Goal: Task Accomplishment & Management: Manage account settings

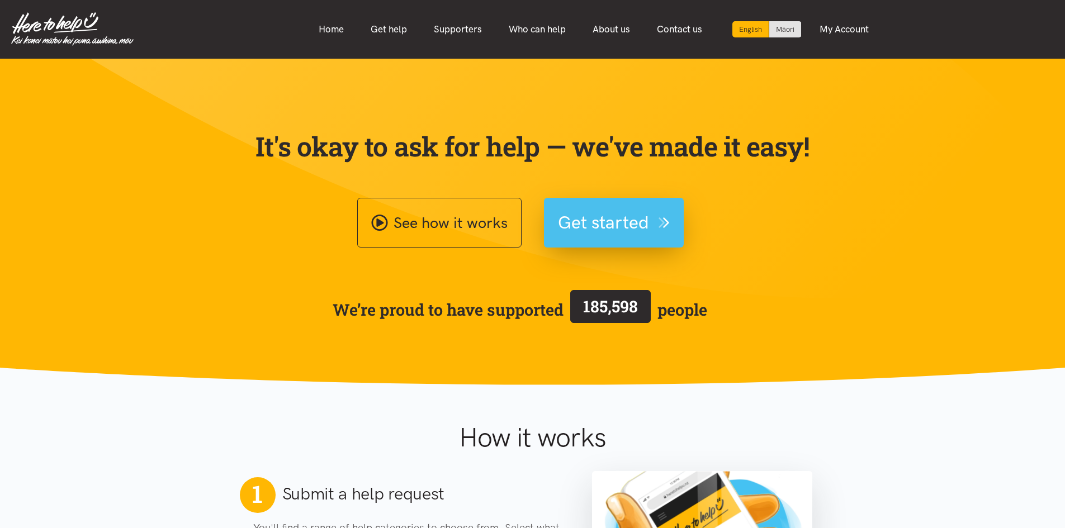
click at [619, 231] on span "Get started" at bounding box center [603, 223] width 91 height 29
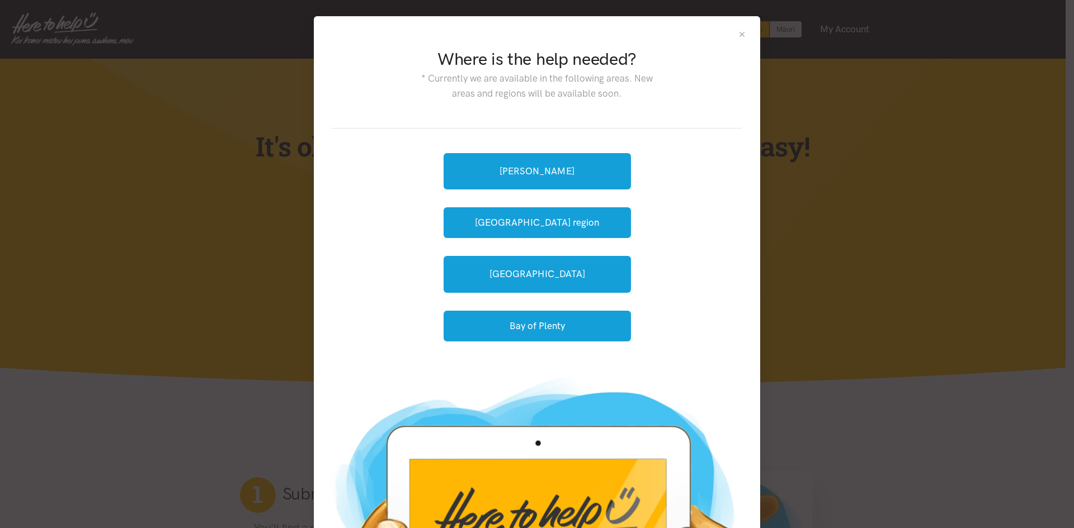
click at [737, 32] on button "Close" at bounding box center [742, 35] width 10 height 10
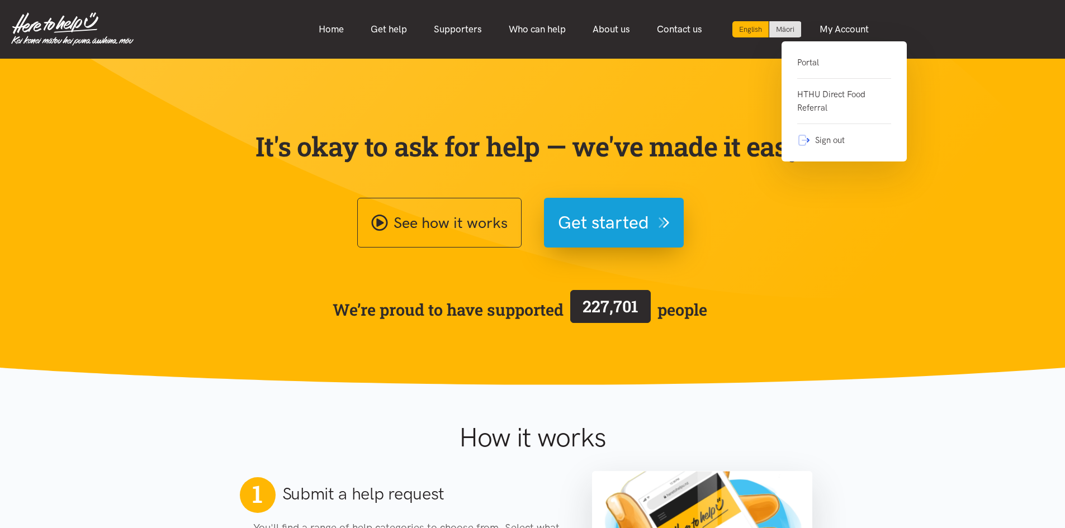
click at [814, 62] on link "Portal" at bounding box center [844, 67] width 94 height 23
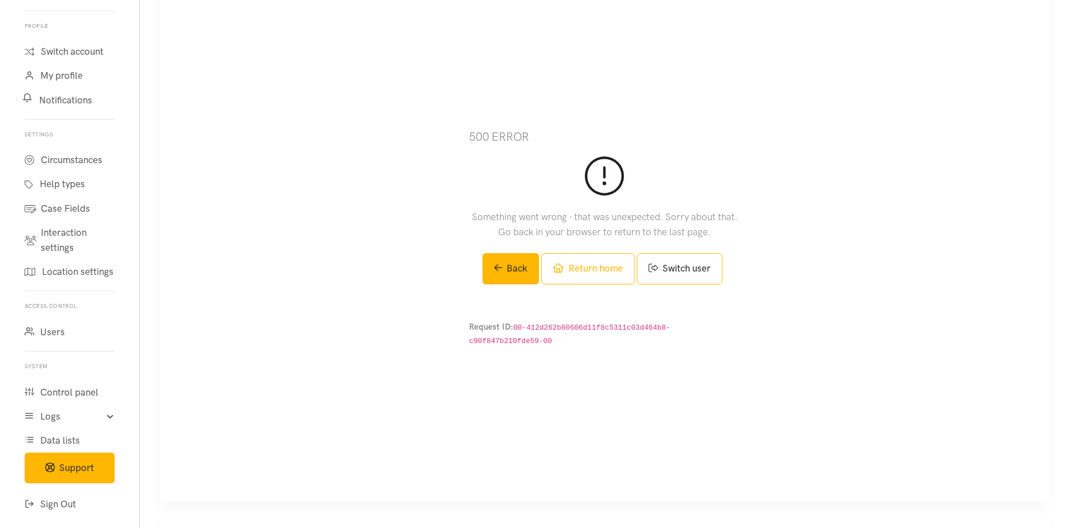
scroll to position [280, 0]
click at [62, 502] on link "Sign Out" at bounding box center [69, 505] width 117 height 24
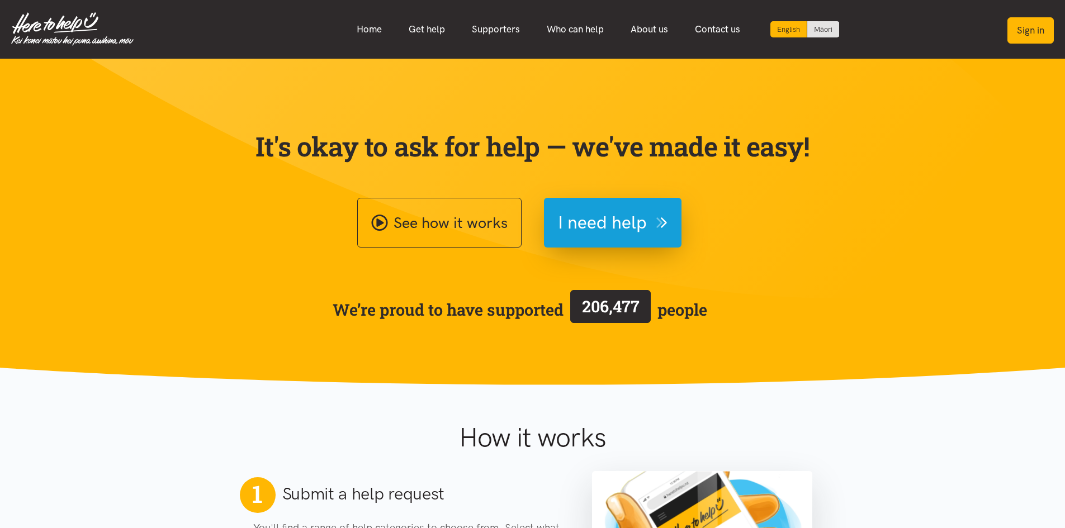
click at [1029, 31] on button "Sign in" at bounding box center [1031, 30] width 46 height 26
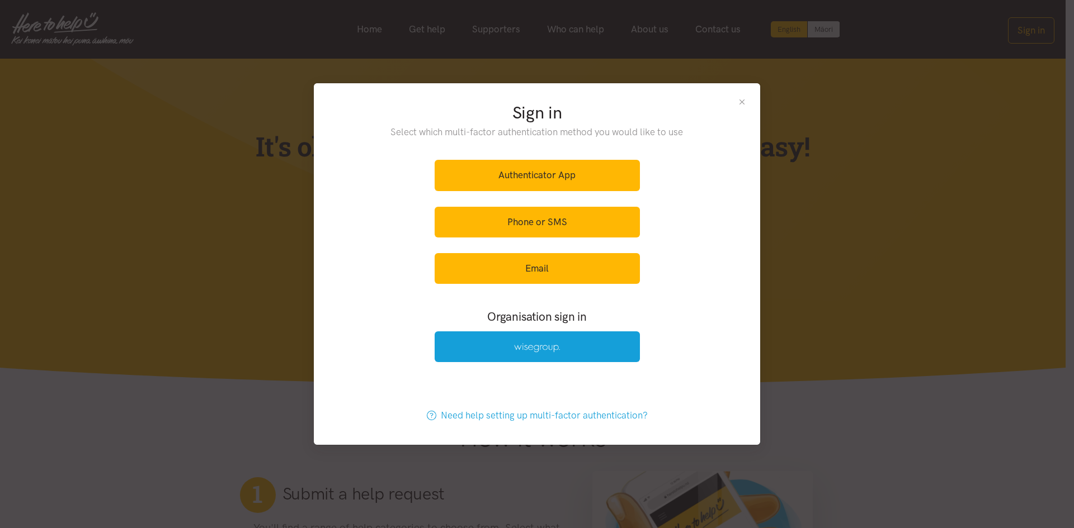
click at [744, 100] on button "Close" at bounding box center [742, 102] width 10 height 10
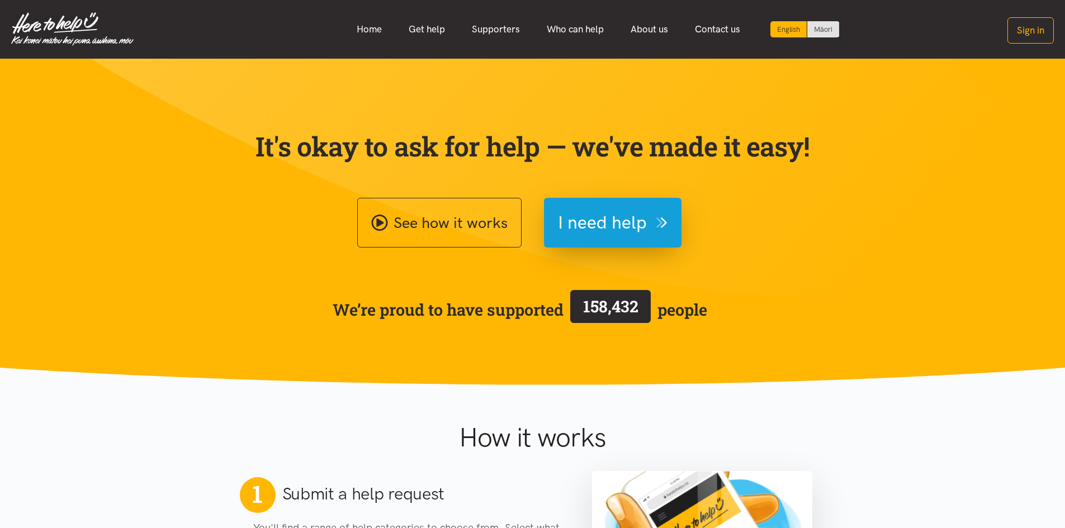
click at [1032, 35] on button "Sign in" at bounding box center [1031, 30] width 46 height 26
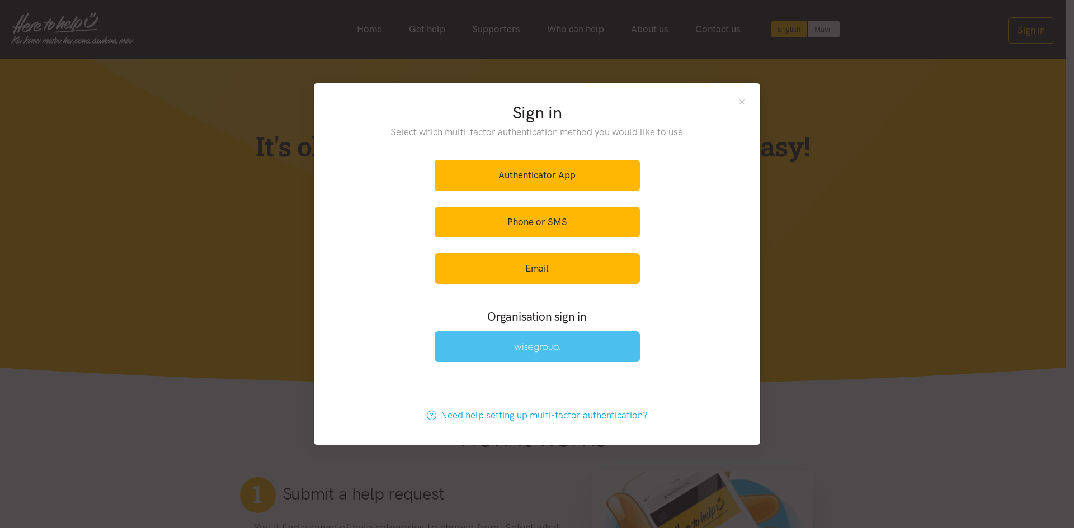
click at [575, 337] on link at bounding box center [536, 347] width 205 height 31
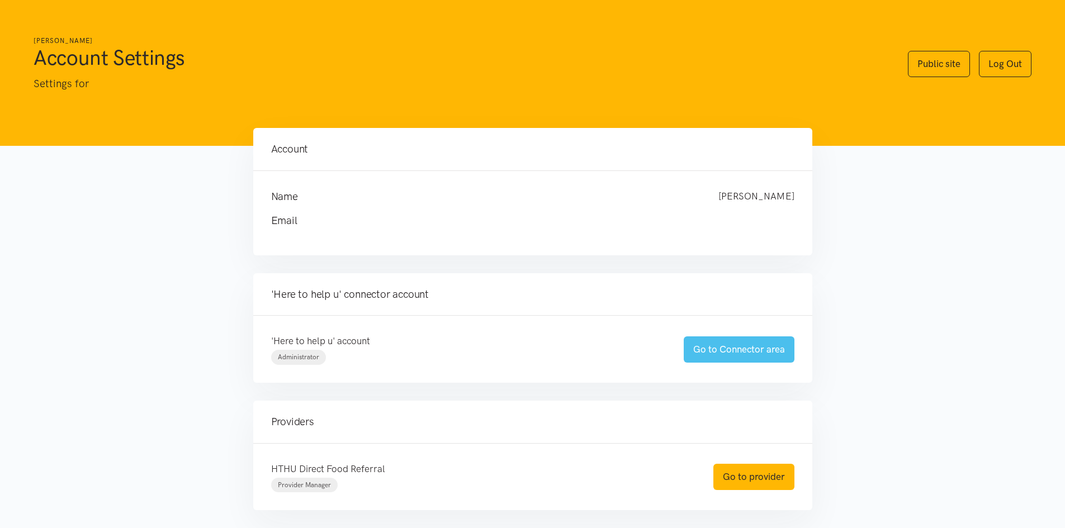
click at [750, 347] on link "Go to Connector area" at bounding box center [739, 350] width 111 height 26
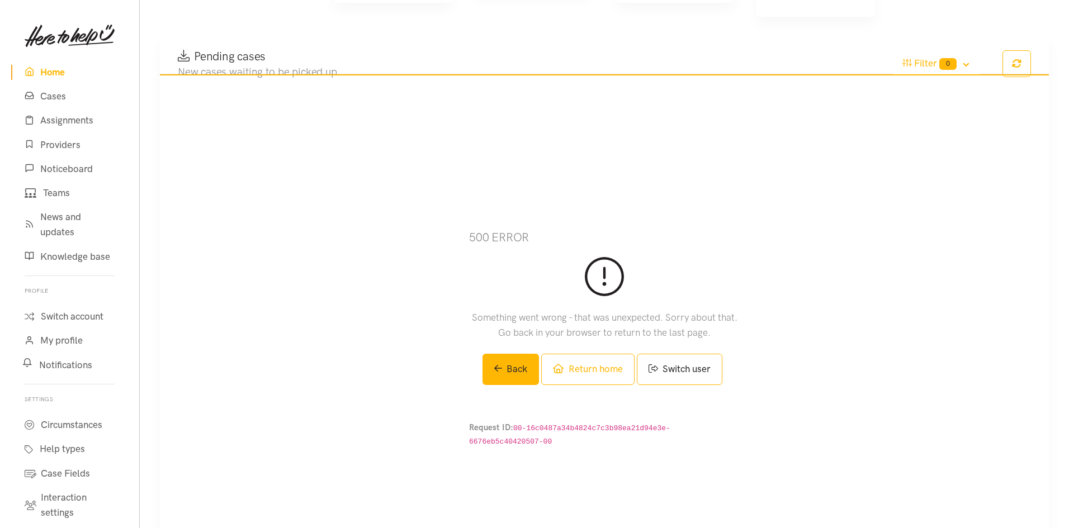
scroll to position [224, 0]
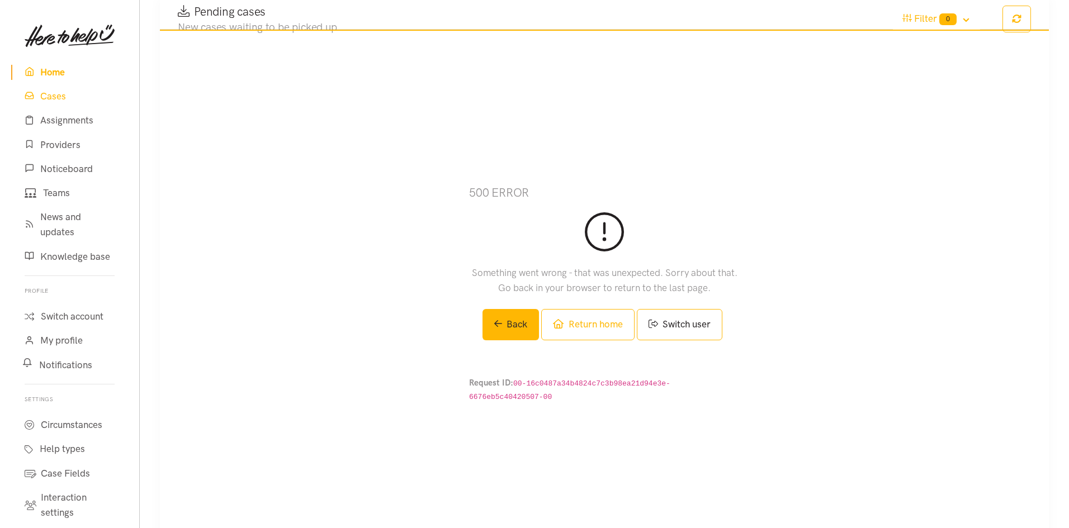
click at [56, 97] on link "Cases" at bounding box center [69, 96] width 117 height 24
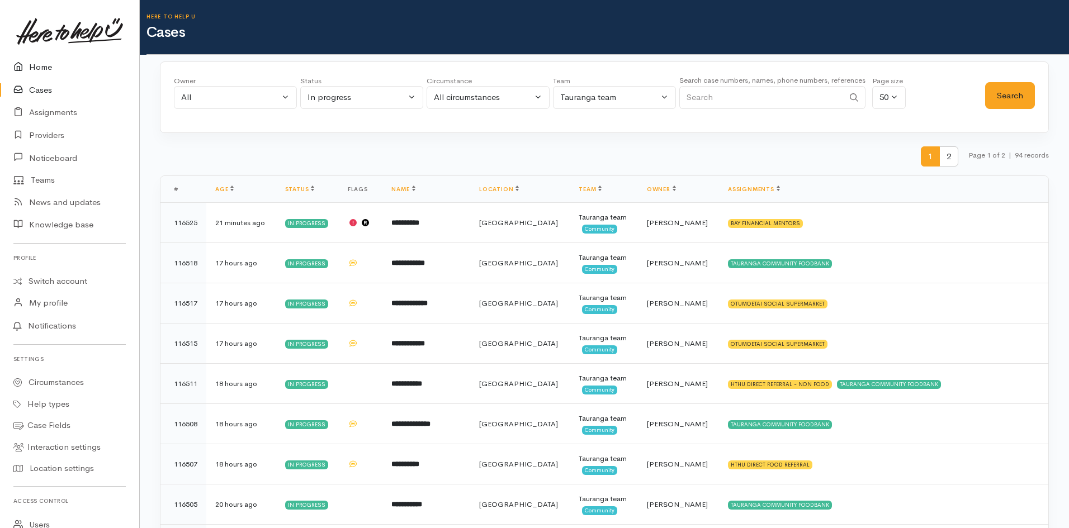
click at [30, 65] on link "Home" at bounding box center [69, 67] width 139 height 23
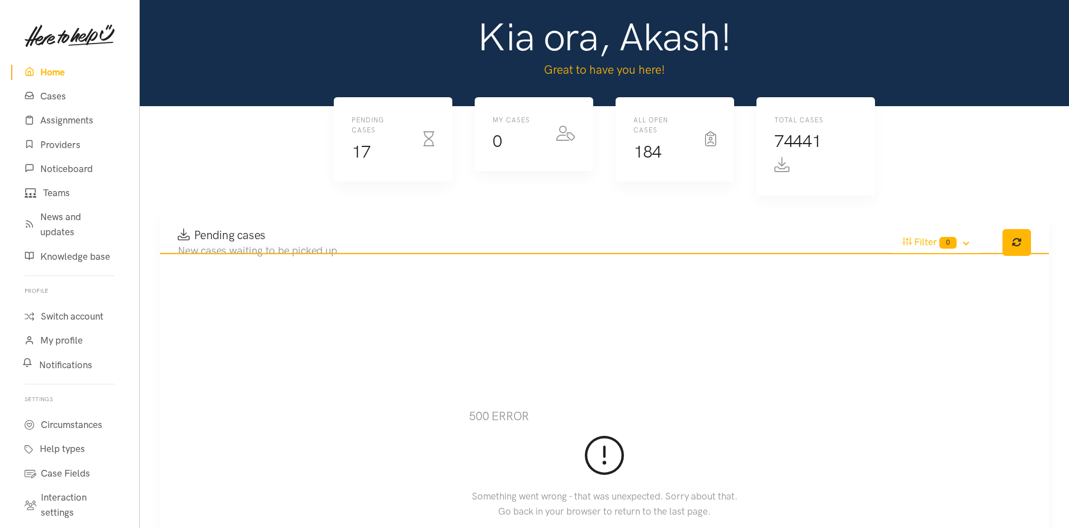
click at [1012, 243] on icon "button" at bounding box center [1017, 243] width 10 height 10
click at [46, 75] on link "Home" at bounding box center [69, 72] width 117 height 24
click at [58, 97] on link "Cases" at bounding box center [69, 96] width 117 height 24
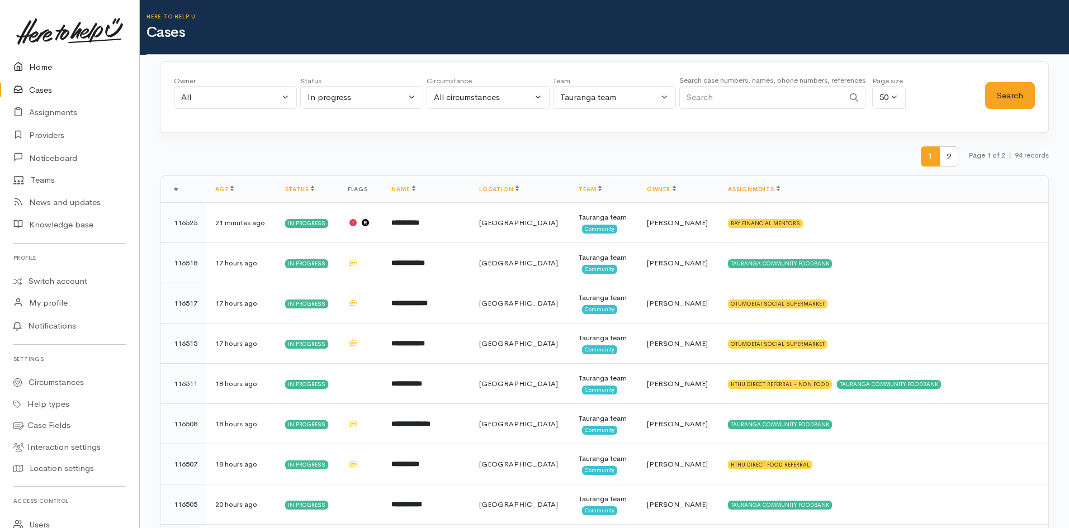
click at [39, 65] on link "Home" at bounding box center [69, 67] width 139 height 23
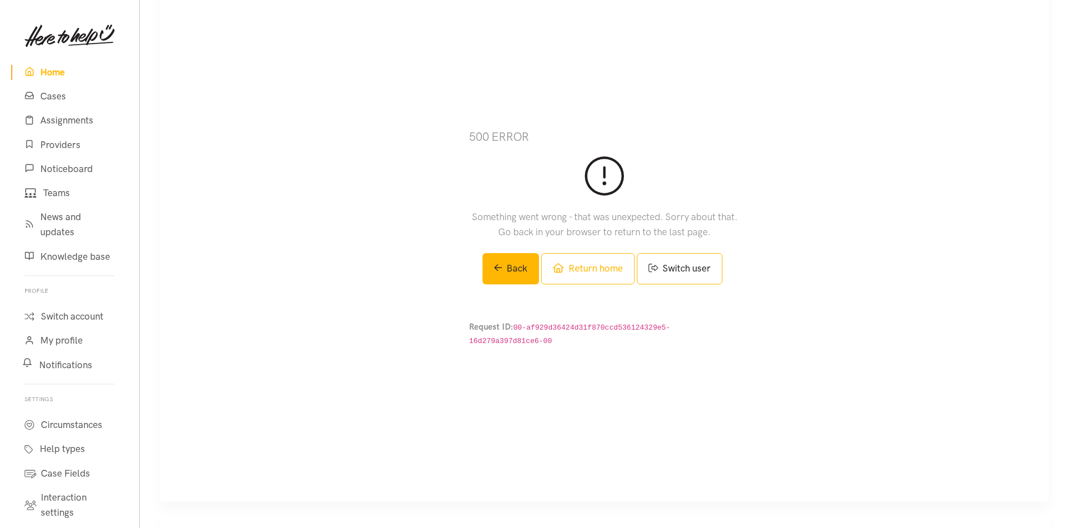
scroll to position [376, 0]
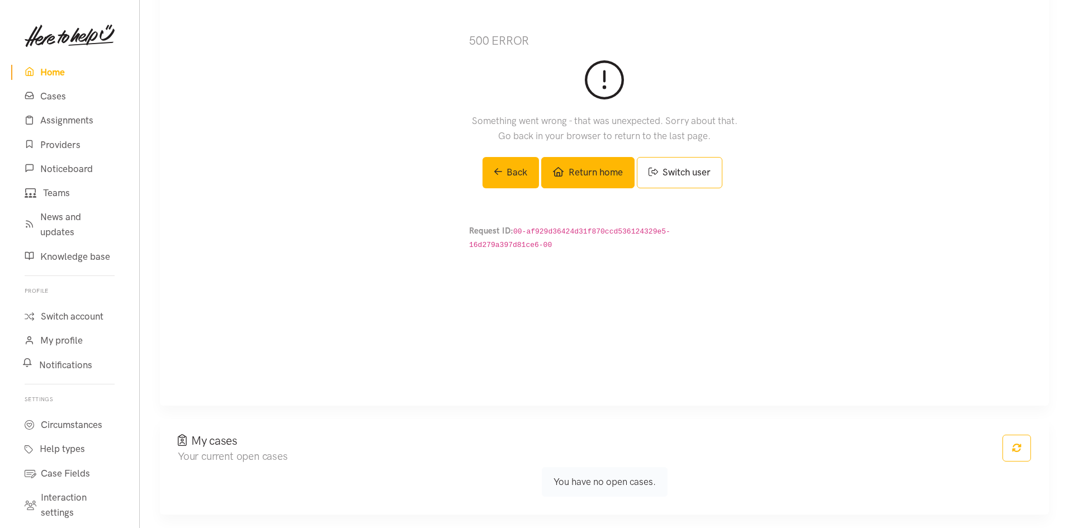
click at [597, 187] on link "Return home" at bounding box center [587, 172] width 93 height 31
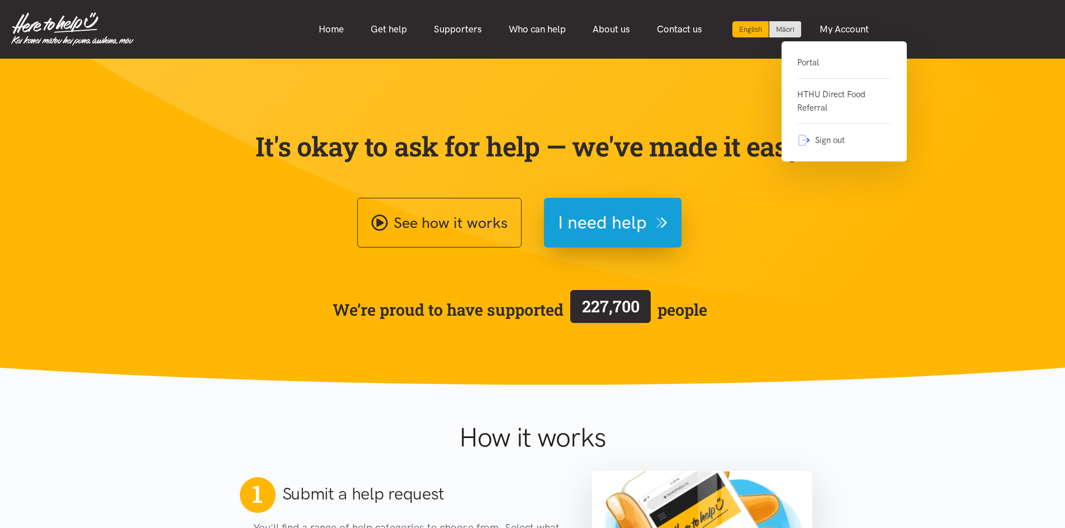
click at [808, 58] on link "Portal" at bounding box center [844, 67] width 94 height 23
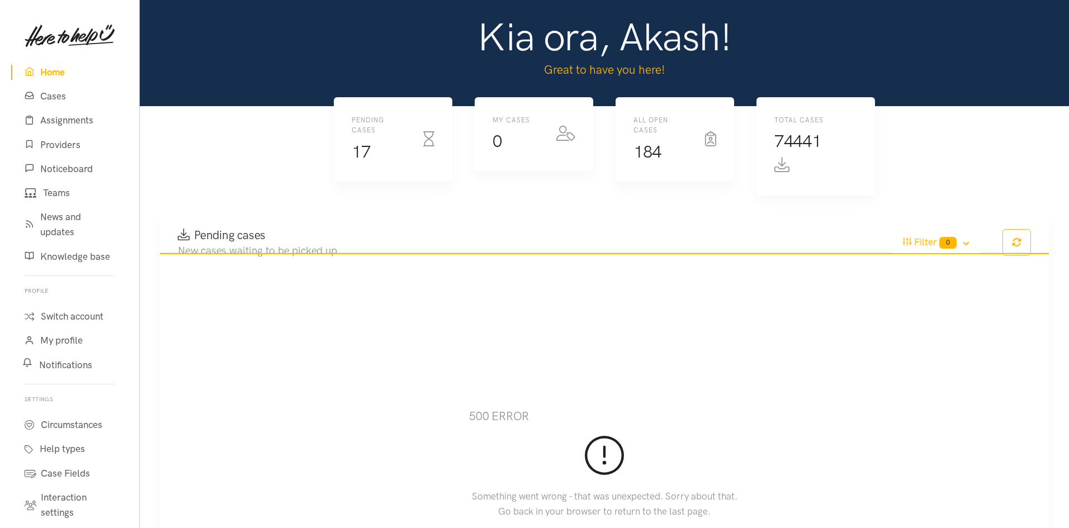
drag, startPoint x: 618, startPoint y: 497, endPoint x: 698, endPoint y: 300, distance: 213.2
click at [618, 495] on p "Something went wrong - that was unexpected. Sorry about that. Go back in your b…" at bounding box center [604, 504] width 271 height 30
click at [59, 145] on link "Providers" at bounding box center [69, 145] width 117 height 24
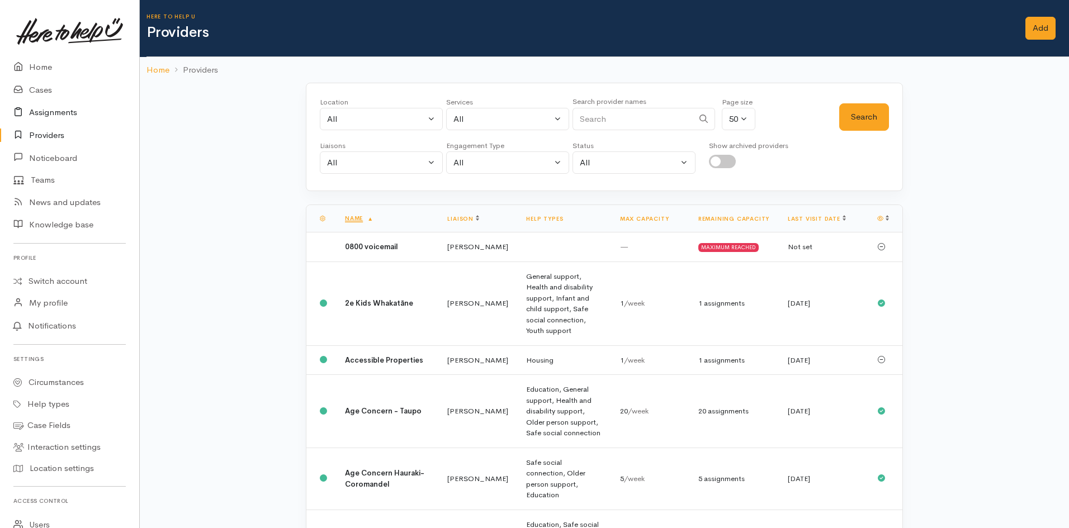
click at [65, 121] on link "Assignments" at bounding box center [69, 112] width 139 height 23
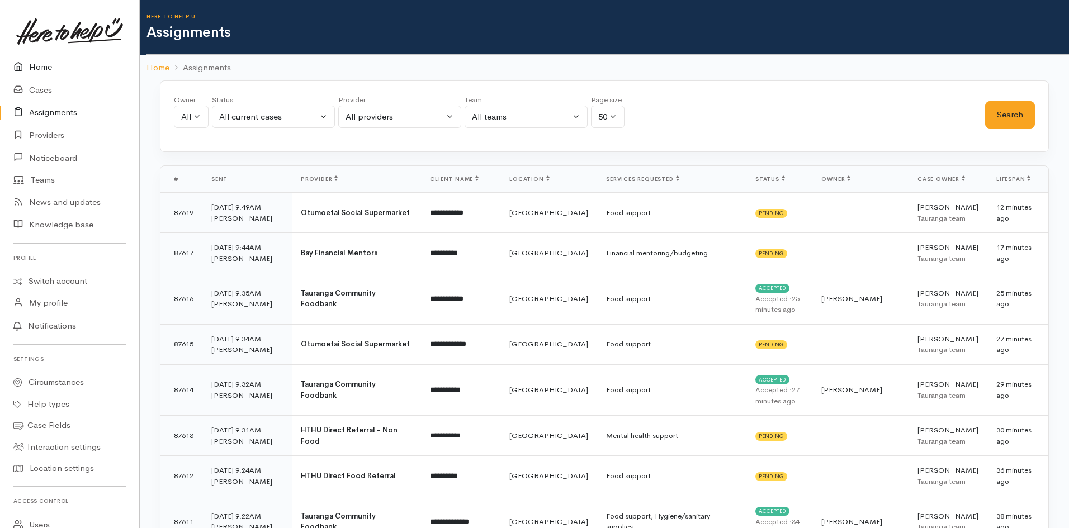
click at [49, 75] on link "Home" at bounding box center [69, 67] width 139 height 23
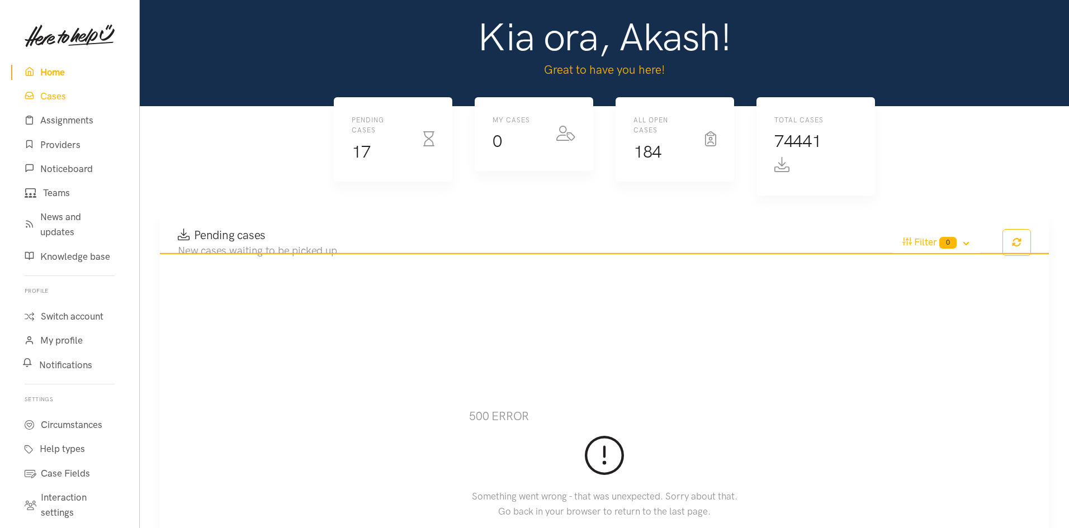
click at [46, 93] on link "Cases" at bounding box center [69, 96] width 117 height 24
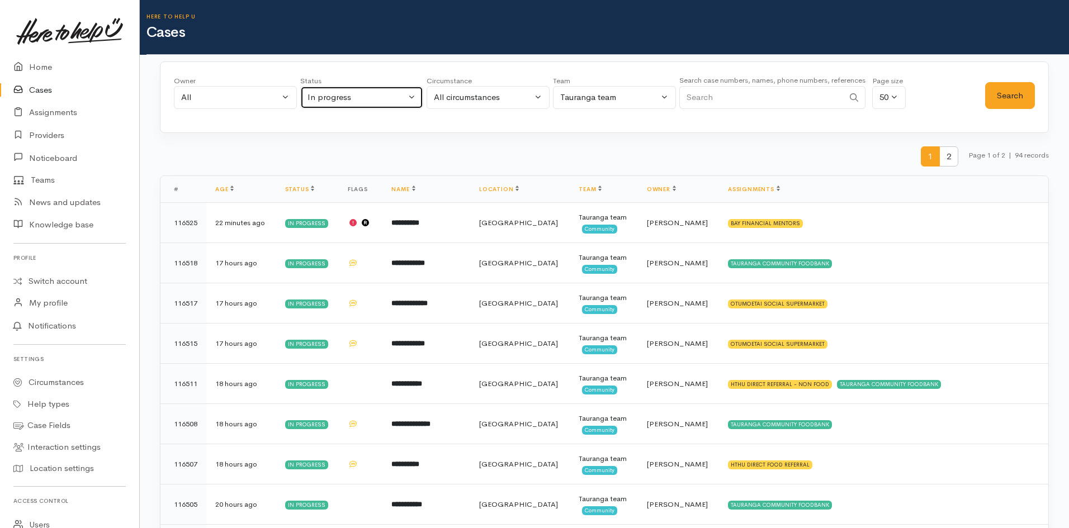
click at [383, 101] on div "In progress" at bounding box center [357, 97] width 98 height 13
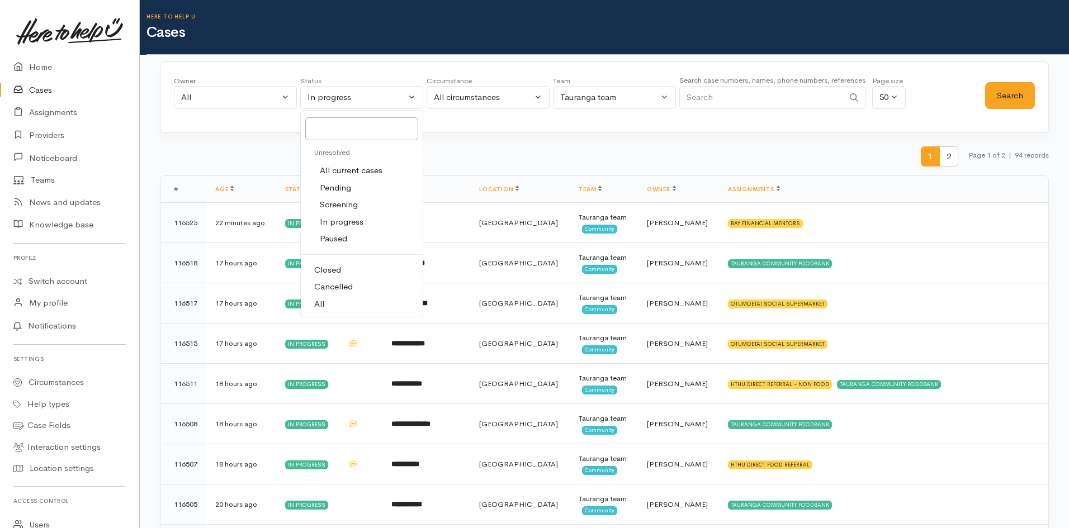
click at [337, 191] on span "Pending" at bounding box center [335, 188] width 31 height 13
select select "Pending"
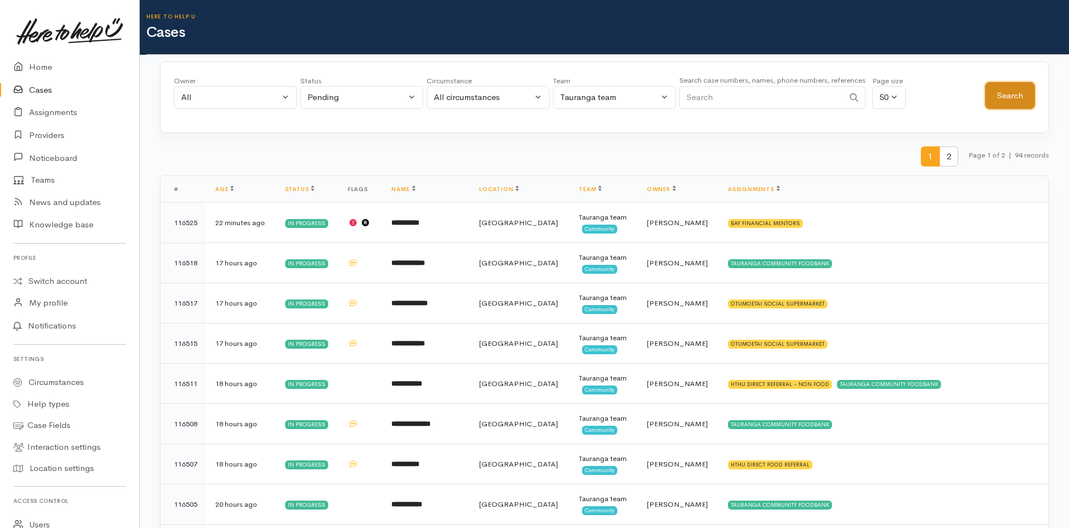
click at [1005, 98] on button "Search" at bounding box center [1010, 95] width 50 height 27
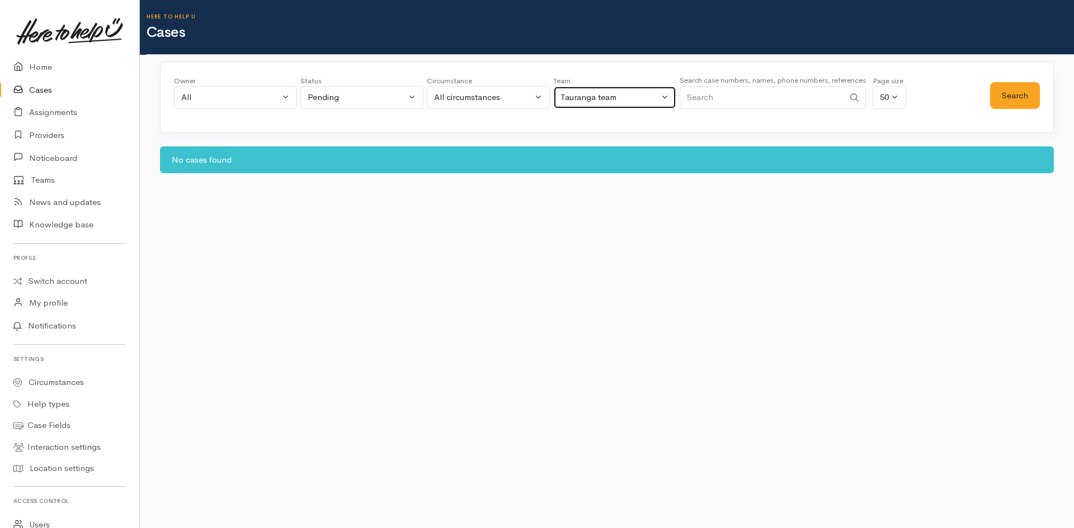
click at [656, 87] on button "Tauranga team" at bounding box center [614, 97] width 123 height 23
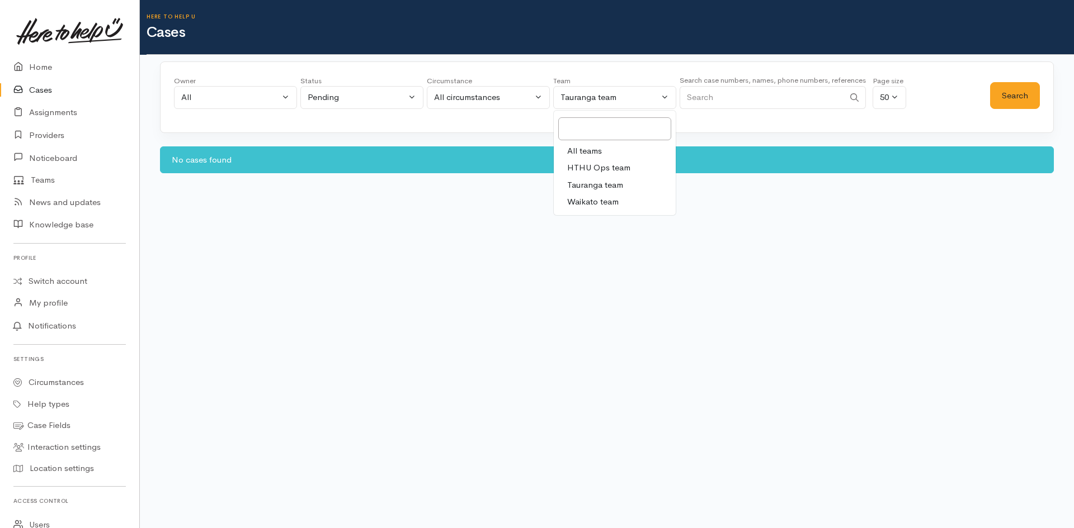
click at [592, 169] on span "HTHU Ops team" at bounding box center [598, 168] width 63 height 13
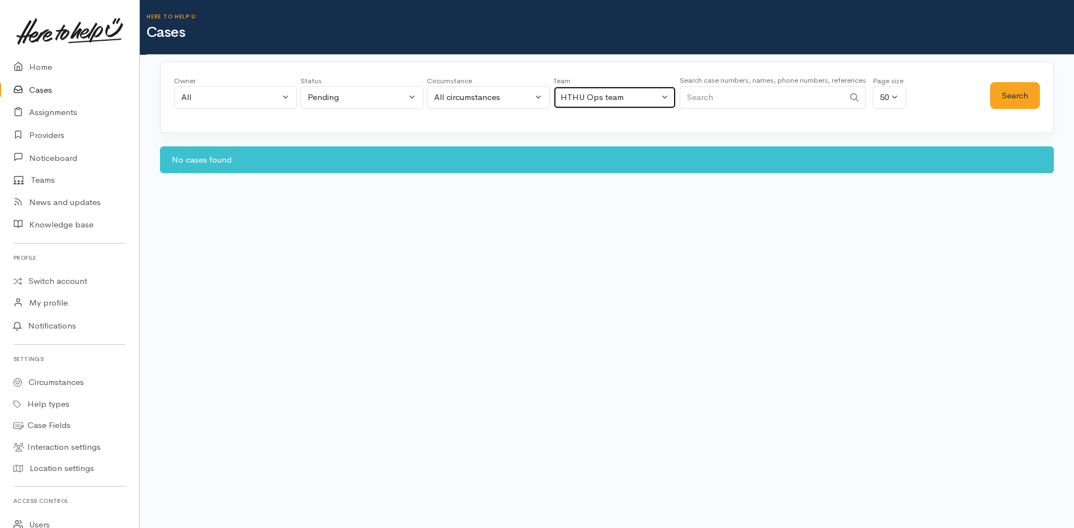
click at [616, 98] on div "HTHU Ops team" at bounding box center [609, 97] width 98 height 13
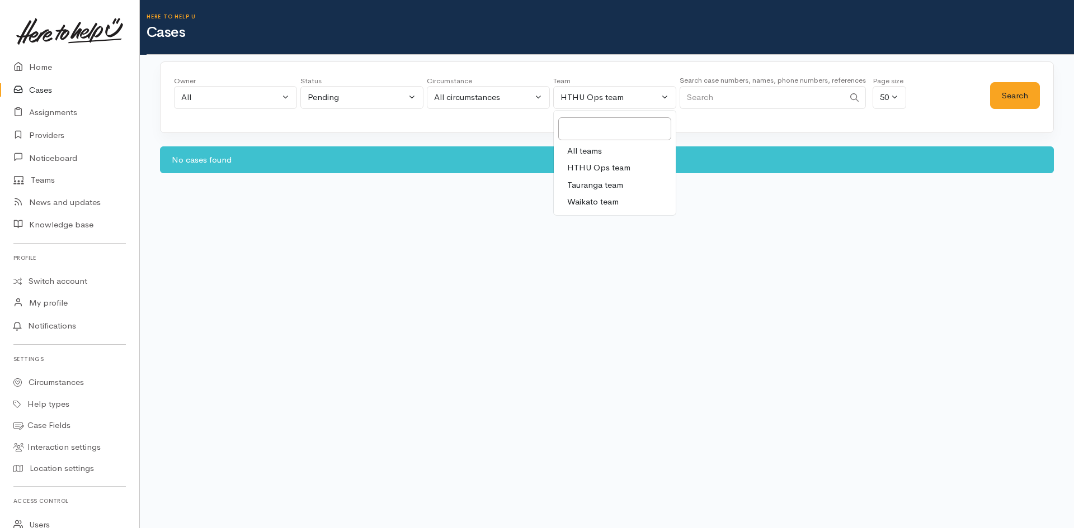
click at [599, 206] on span "Waikato team" at bounding box center [592, 202] width 51 height 13
select select "1"
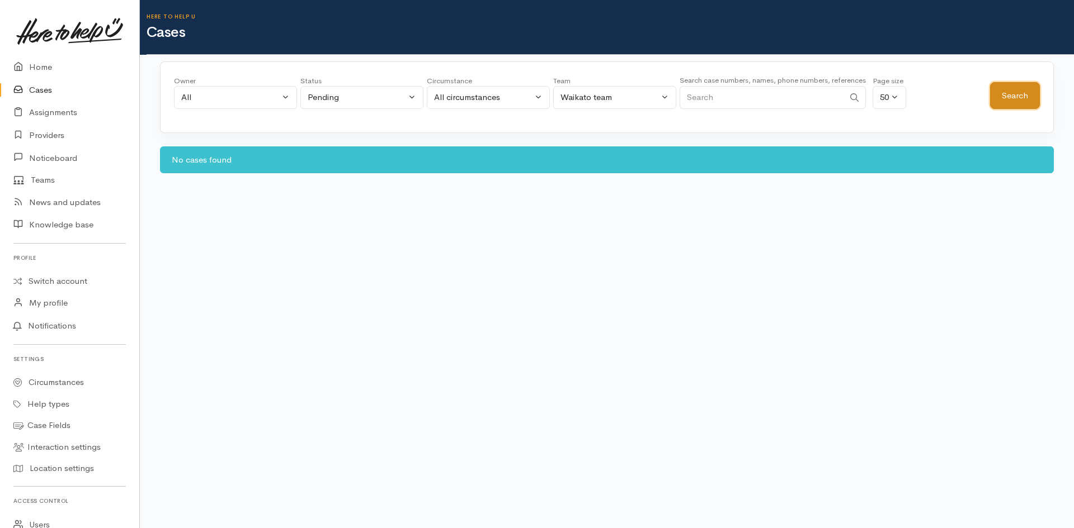
click at [1012, 107] on button "Search" at bounding box center [1015, 95] width 50 height 27
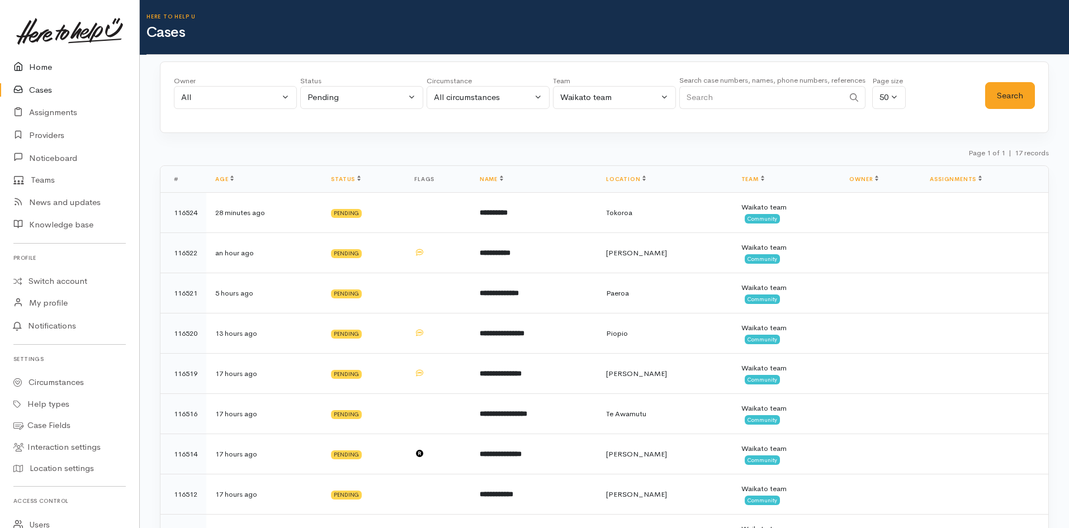
click at [44, 62] on link "Home" at bounding box center [69, 67] width 139 height 23
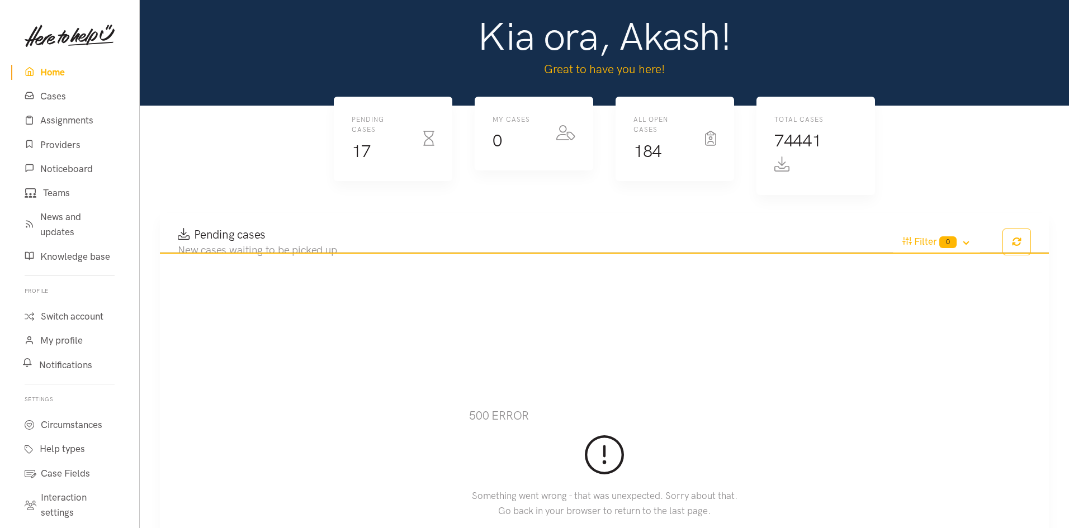
scroll to position [335, 0]
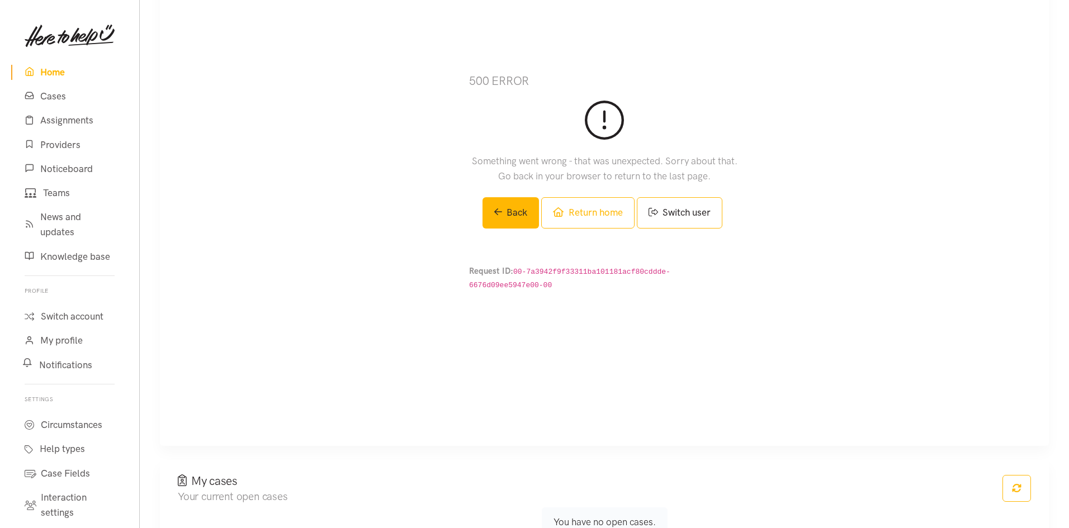
drag, startPoint x: 809, startPoint y: 180, endPoint x: 741, endPoint y: 26, distance: 168.2
click at [741, 32] on div "500 error Something went wrong - that was unexpected. Sorry about that. Go back…" at bounding box center [604, 182] width 541 height 528
click at [56, 75] on link "Home" at bounding box center [69, 72] width 117 height 24
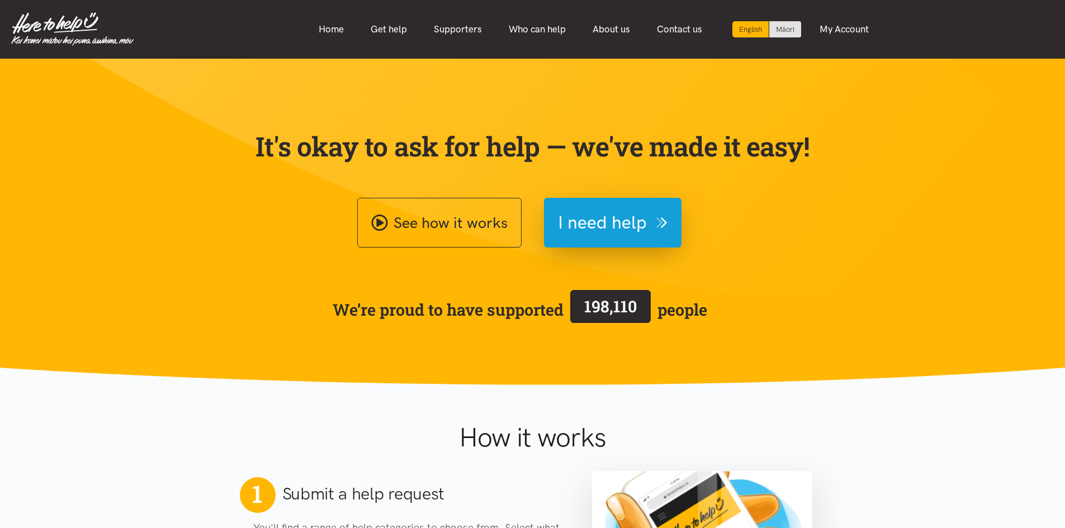
click at [951, 204] on section "It's okay to ask for help — we've made it easy! See how it works I need help We…" at bounding box center [532, 222] width 1065 height 327
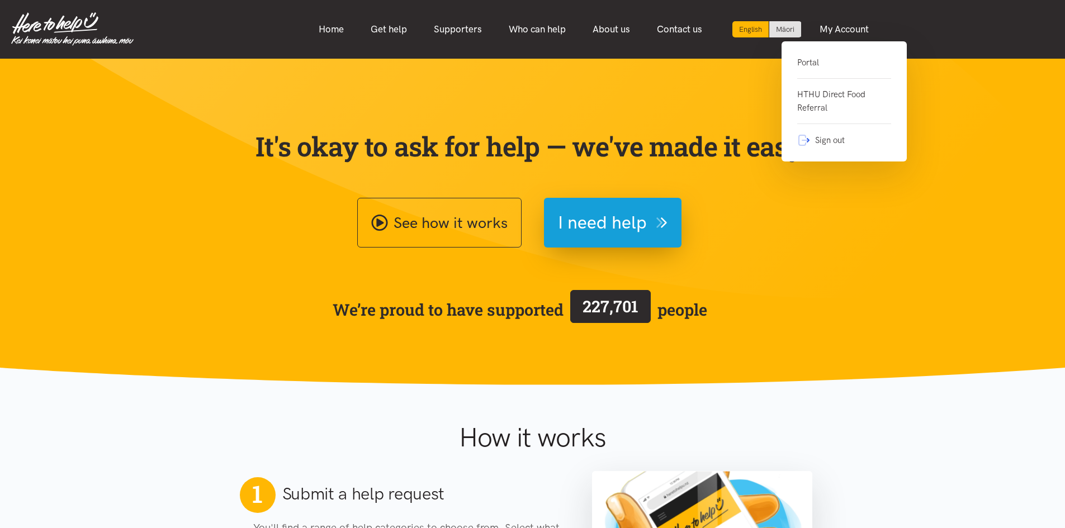
click at [806, 65] on link "Portal" at bounding box center [844, 67] width 94 height 23
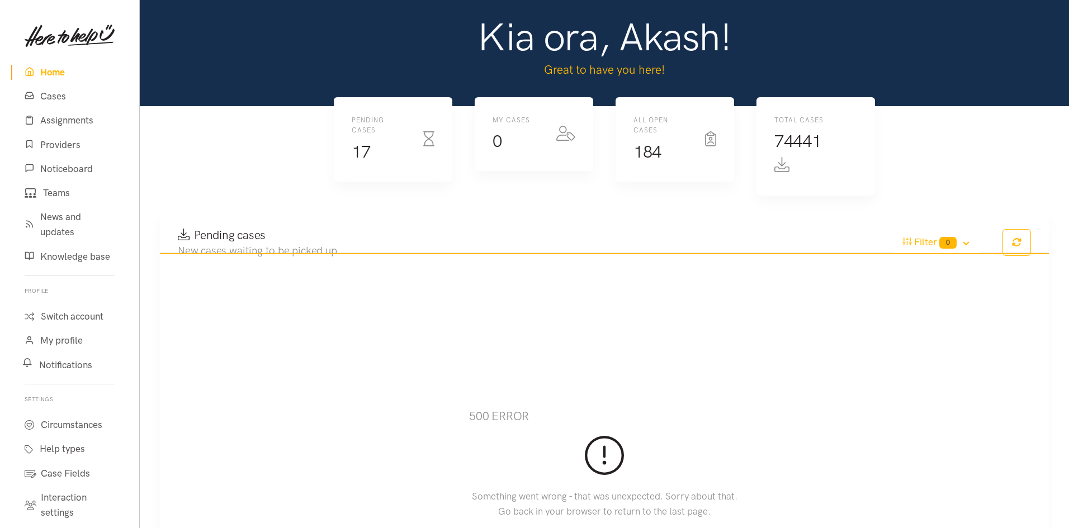
click at [52, 32] on img at bounding box center [70, 35] width 90 height 27
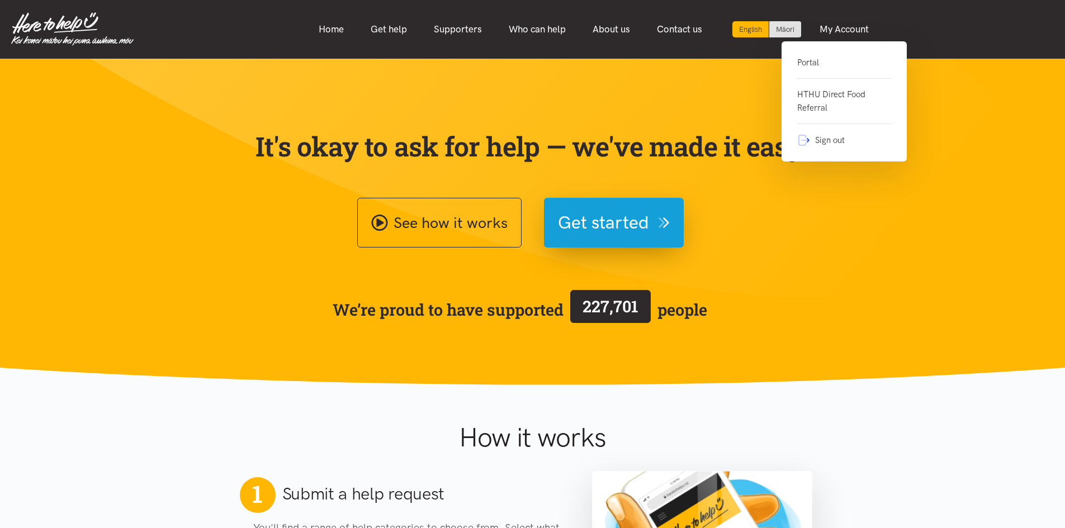
click at [814, 59] on link "Portal" at bounding box center [844, 67] width 94 height 23
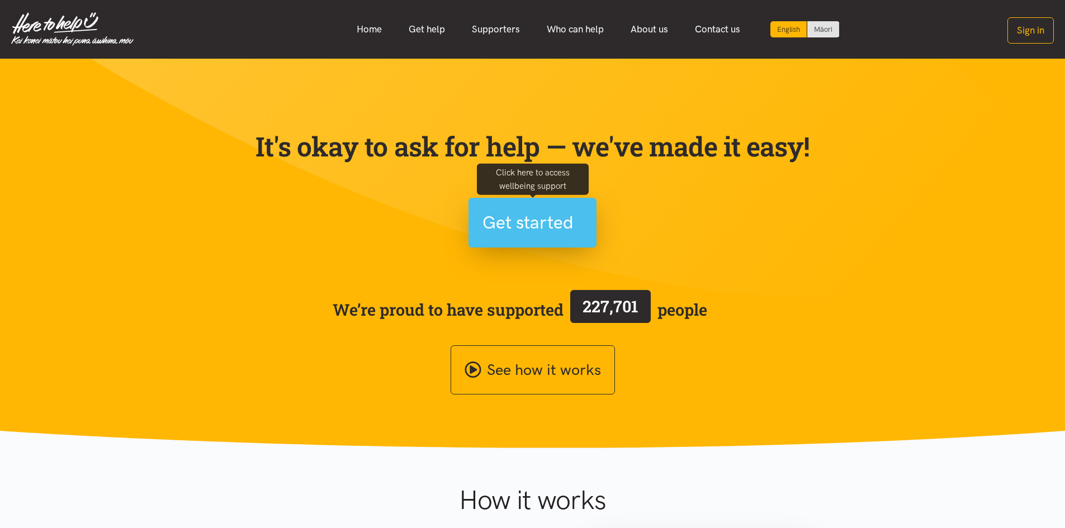
click at [555, 230] on span "Get started" at bounding box center [528, 223] width 91 height 29
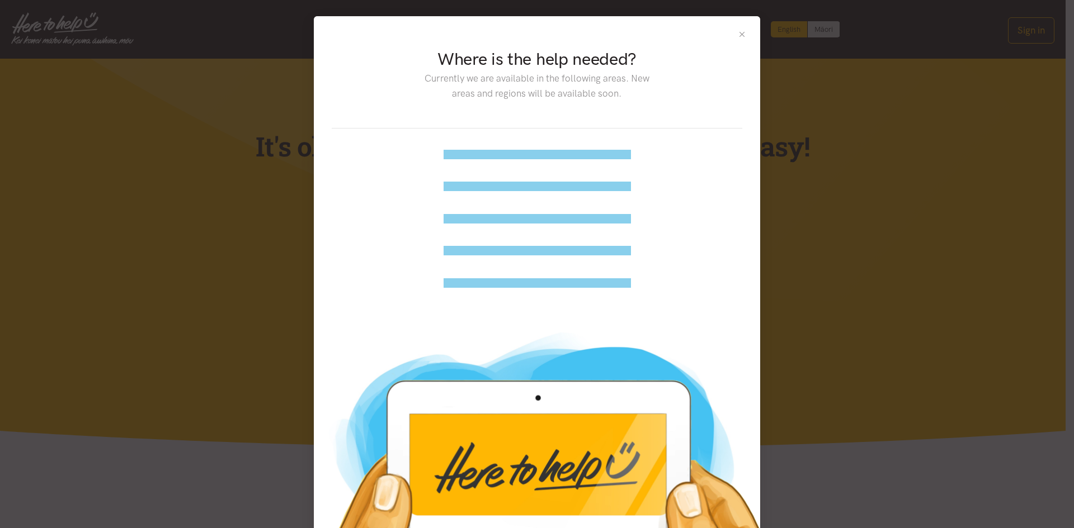
click at [741, 35] on button "Close" at bounding box center [742, 35] width 10 height 10
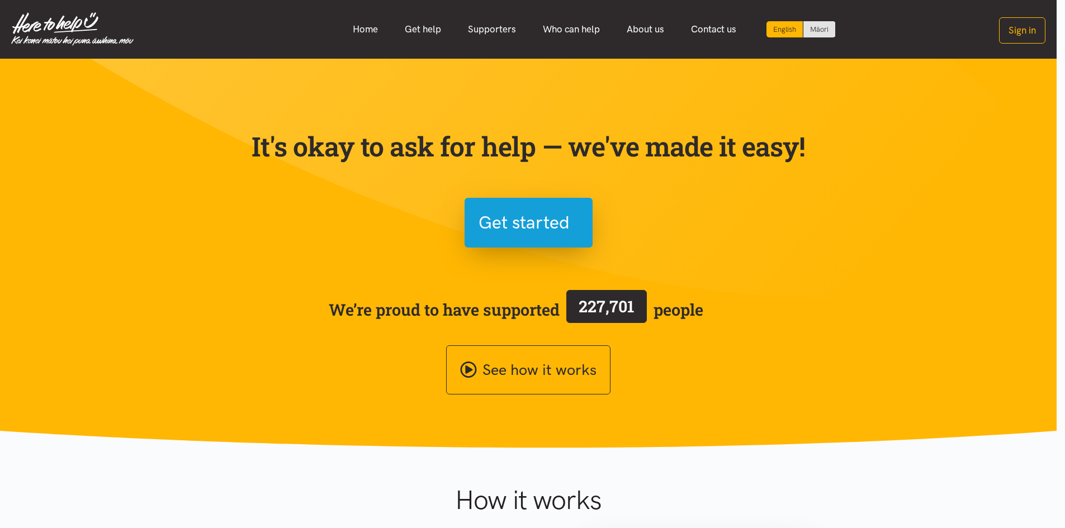
click at [918, 263] on section "It's okay to ask for help — we've made it easy! Get started We’re proud to have…" at bounding box center [528, 254] width 1057 height 390
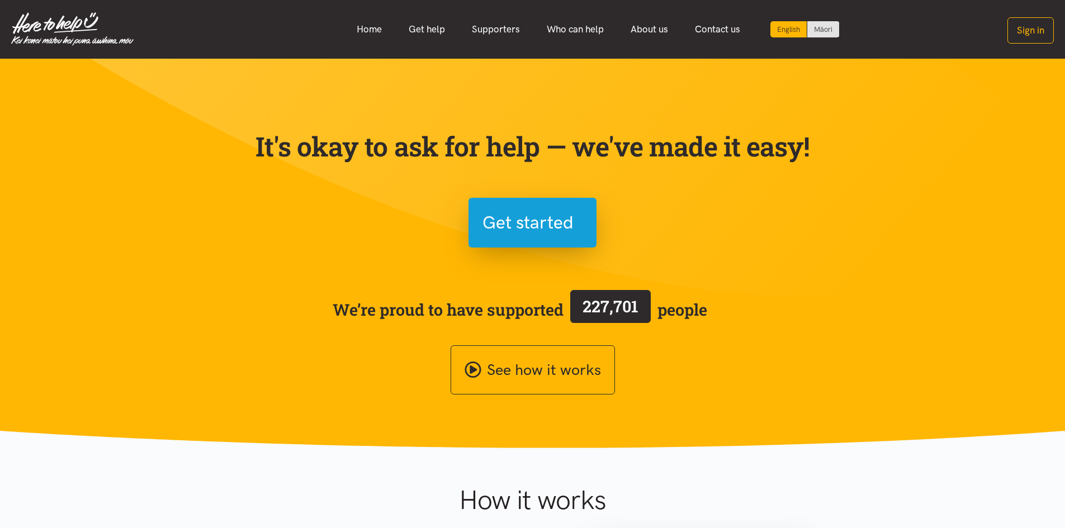
click at [357, 247] on div "It's okay to ask for help — we've made it easy! Get started We’re proud to have…" at bounding box center [533, 248] width 582 height 291
click at [328, 223] on div "It's okay to ask for help — we've made it easy! Get started We’re proud to have…" at bounding box center [533, 248] width 582 height 291
drag, startPoint x: 841, startPoint y: 241, endPoint x: 755, endPoint y: 239, distance: 86.1
click at [840, 241] on section "It's okay to ask for help — we've made it easy! I need help We’re proud to have…" at bounding box center [532, 254] width 1065 height 390
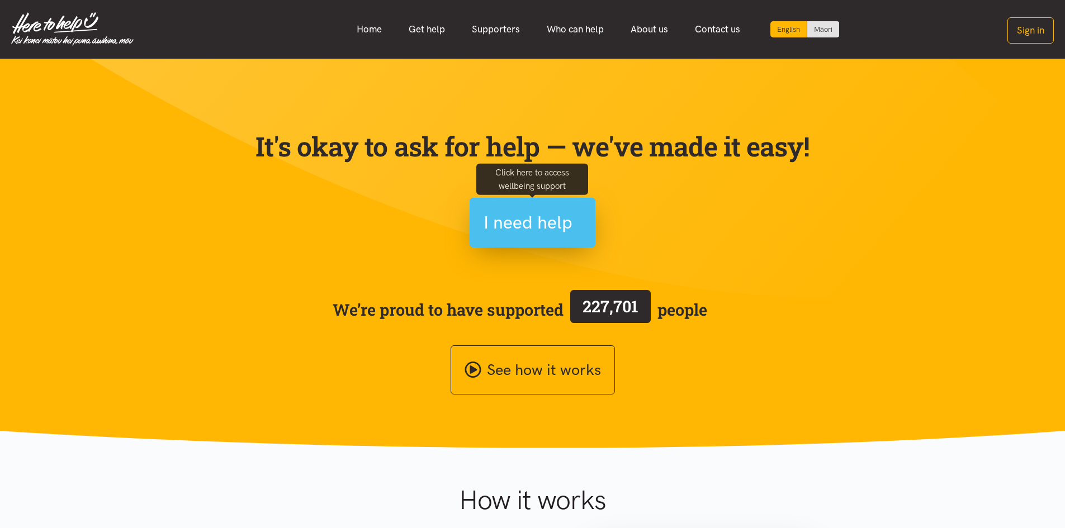
click at [552, 230] on span "I need help" at bounding box center [528, 223] width 89 height 29
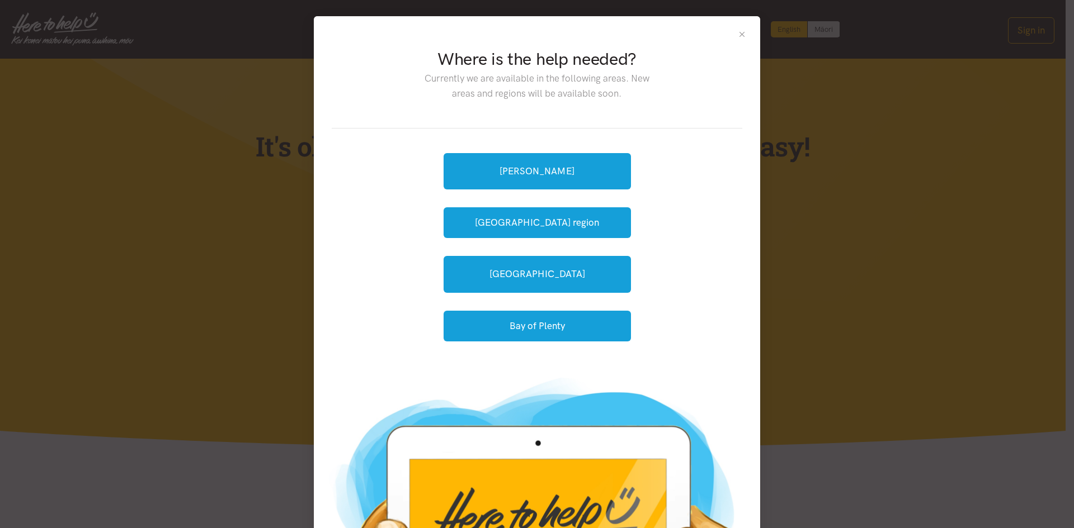
click at [738, 35] on button "Close" at bounding box center [742, 35] width 10 height 10
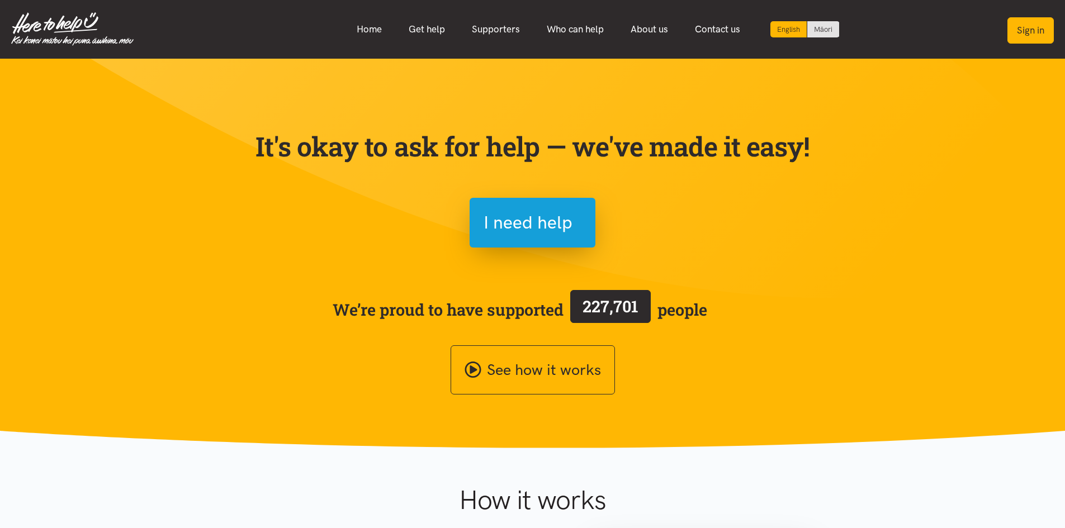
click at [1037, 35] on button "Sign in" at bounding box center [1031, 30] width 46 height 26
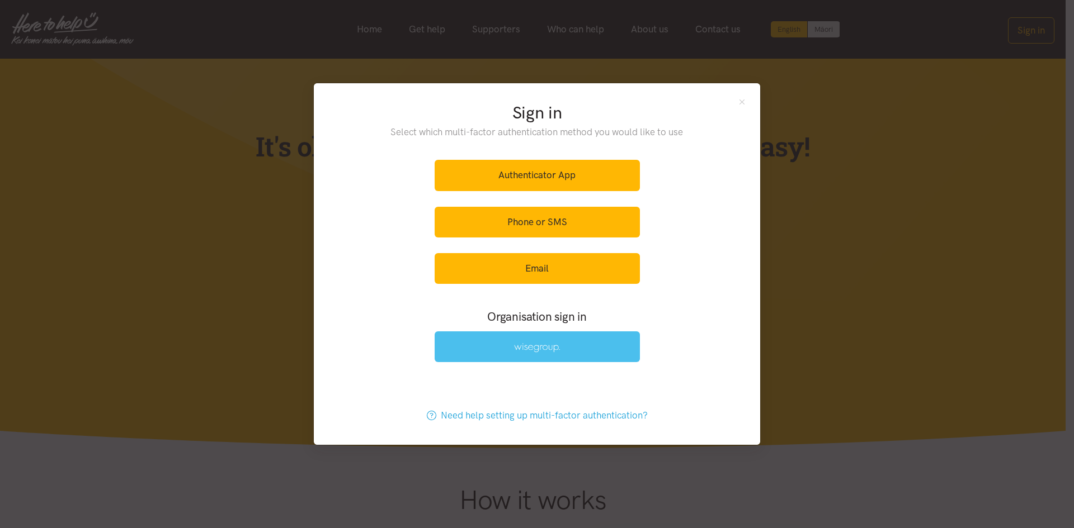
click at [565, 357] on link at bounding box center [536, 347] width 205 height 31
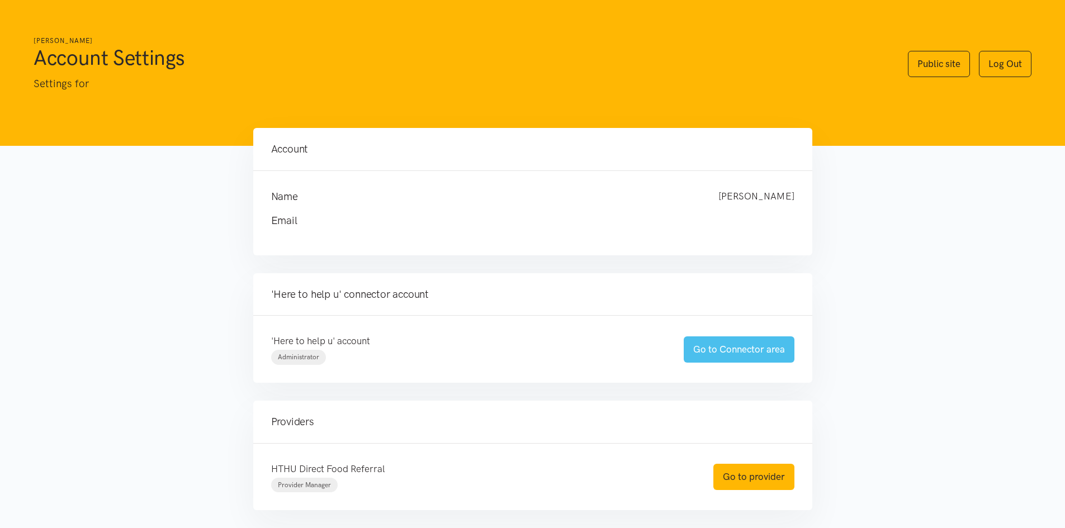
click at [781, 351] on link "Go to Connector area" at bounding box center [739, 350] width 111 height 26
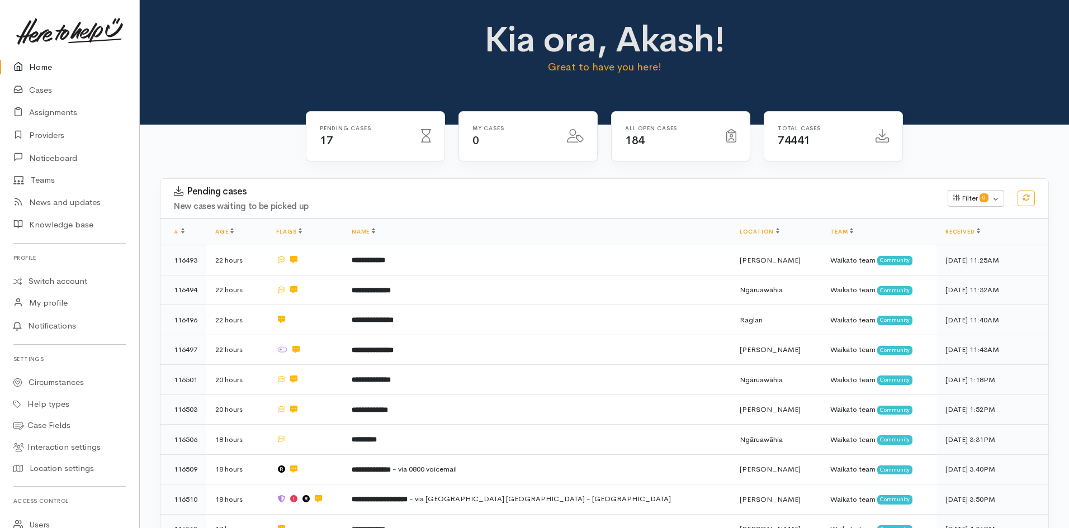
click at [66, 20] on img at bounding box center [69, 31] width 107 height 27
click at [53, 277] on link "Switch account" at bounding box center [69, 282] width 139 height 22
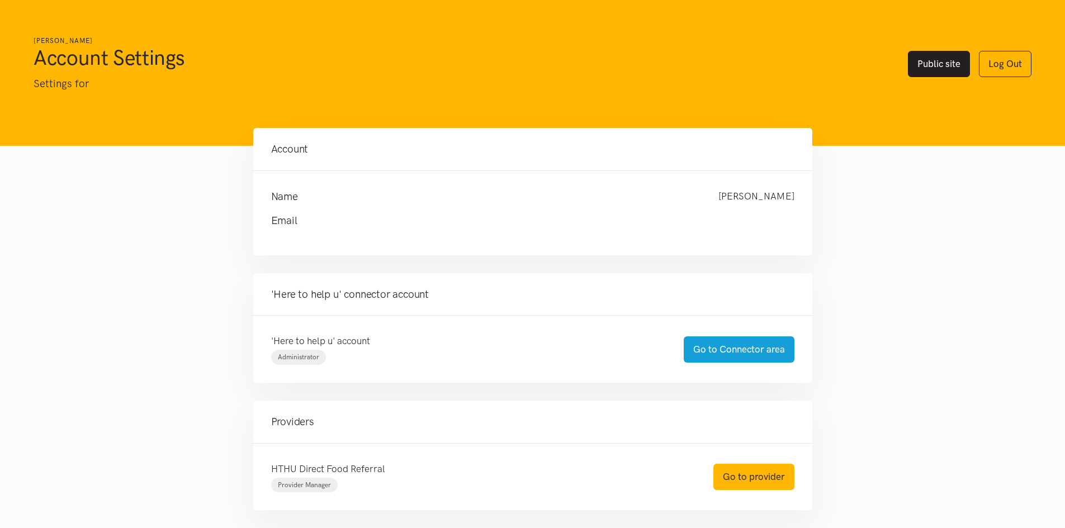
click at [921, 60] on link "Public site" at bounding box center [939, 64] width 62 height 26
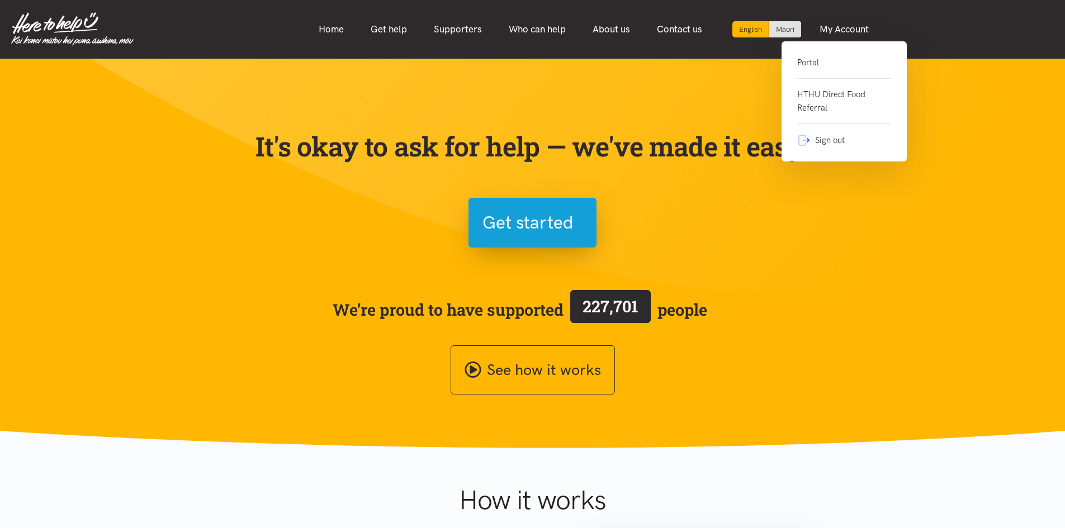
click at [840, 62] on link "Portal" at bounding box center [844, 67] width 94 height 23
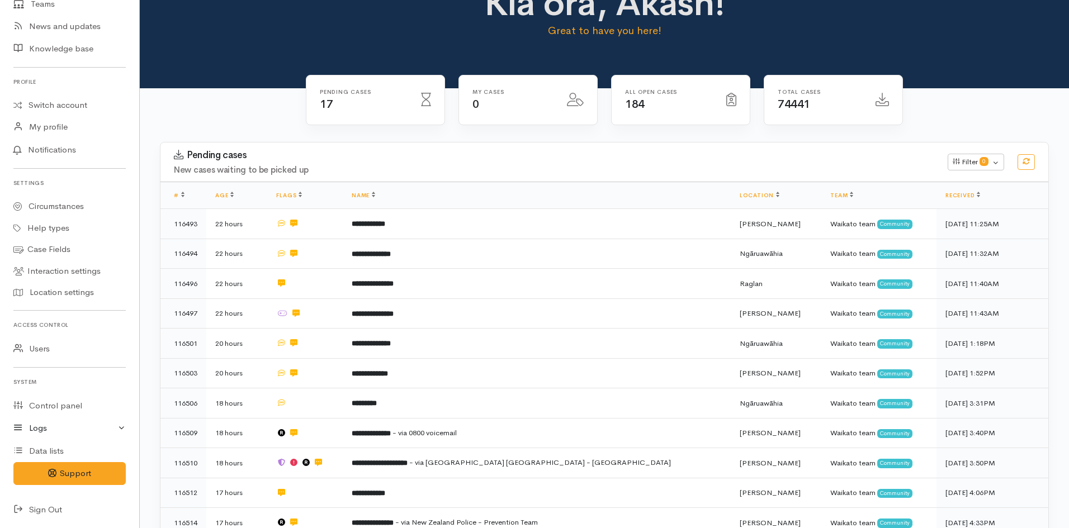
scroll to position [56, 0]
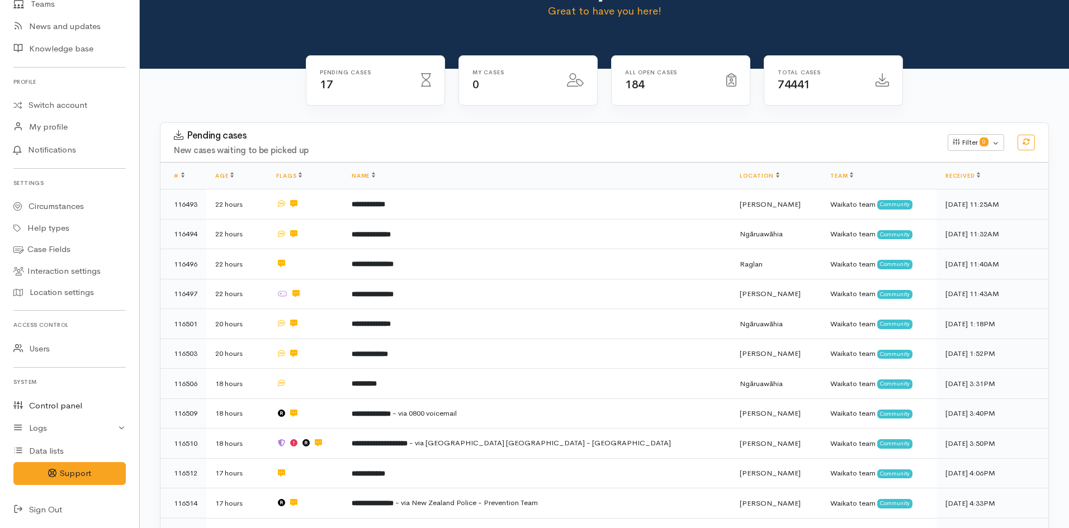
click at [73, 407] on link "Control panel" at bounding box center [69, 406] width 139 height 23
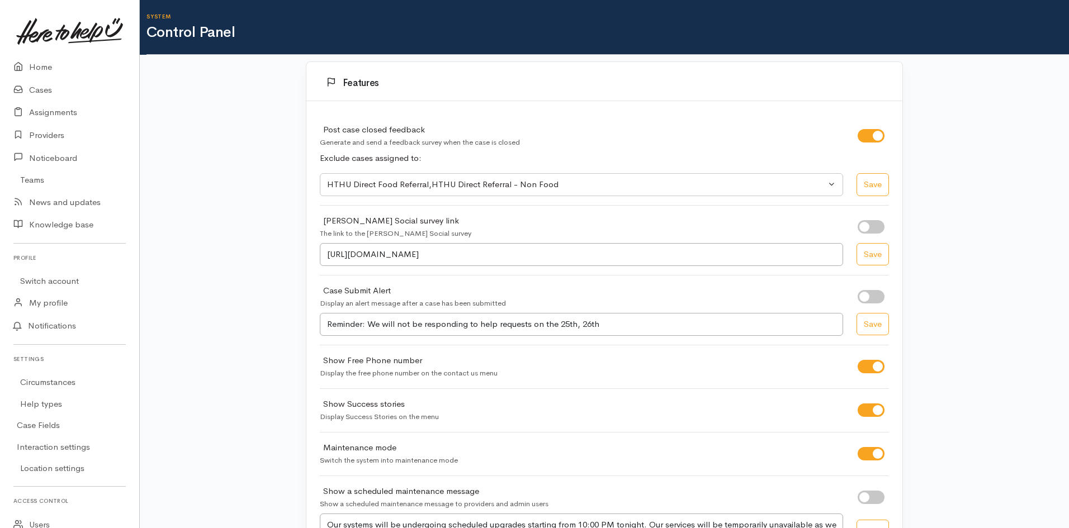
select select "419"
click at [47, 382] on link "Circumstances" at bounding box center [69, 383] width 139 height 22
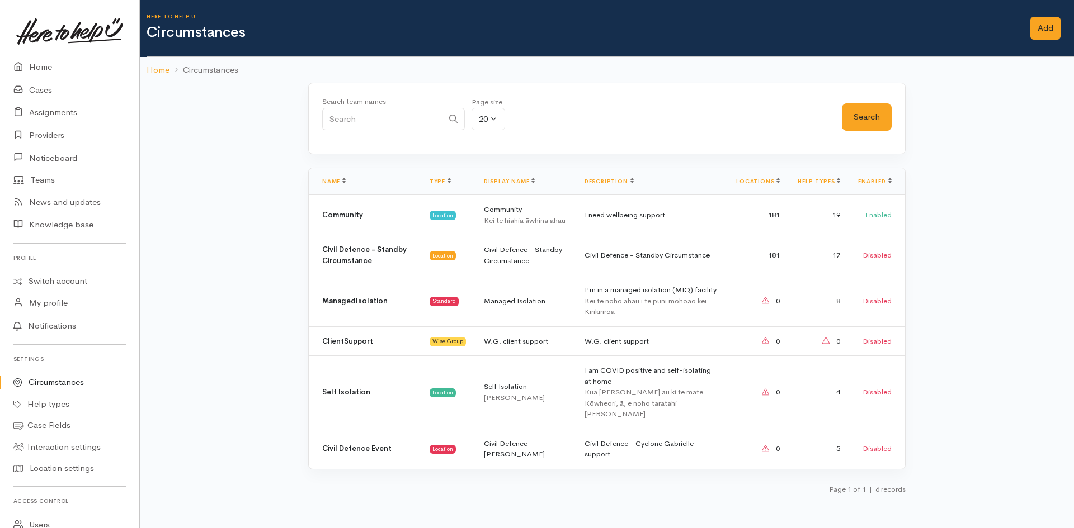
click at [988, 141] on div "Search team names Page size 10 20 50 100 20 Search Name Type Display name Descr…" at bounding box center [607, 292] width 934 height 419
click at [561, 225] on div "Kei te hiahia āwhina ahau" at bounding box center [525, 220] width 83 height 11
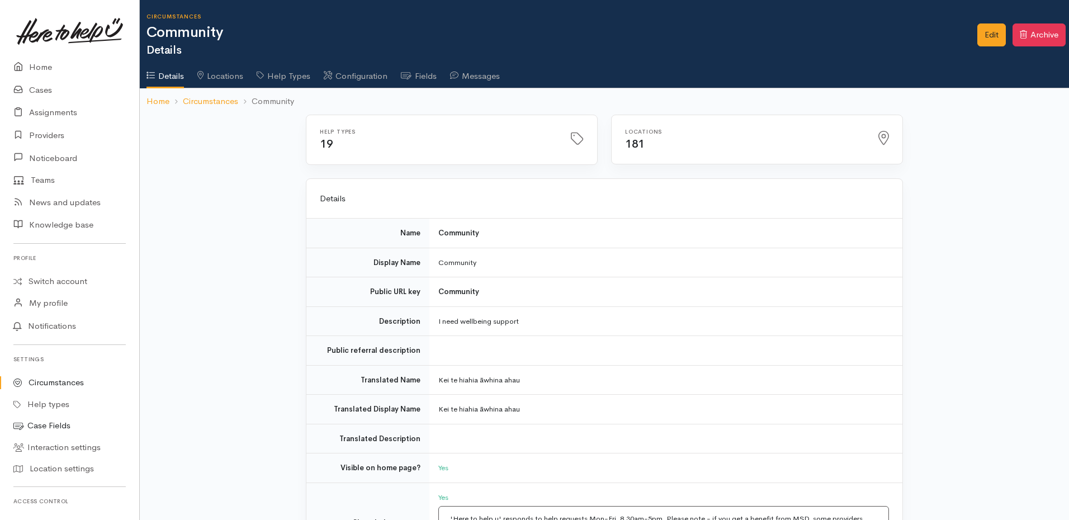
click at [68, 424] on link "Case Fields" at bounding box center [69, 426] width 139 height 22
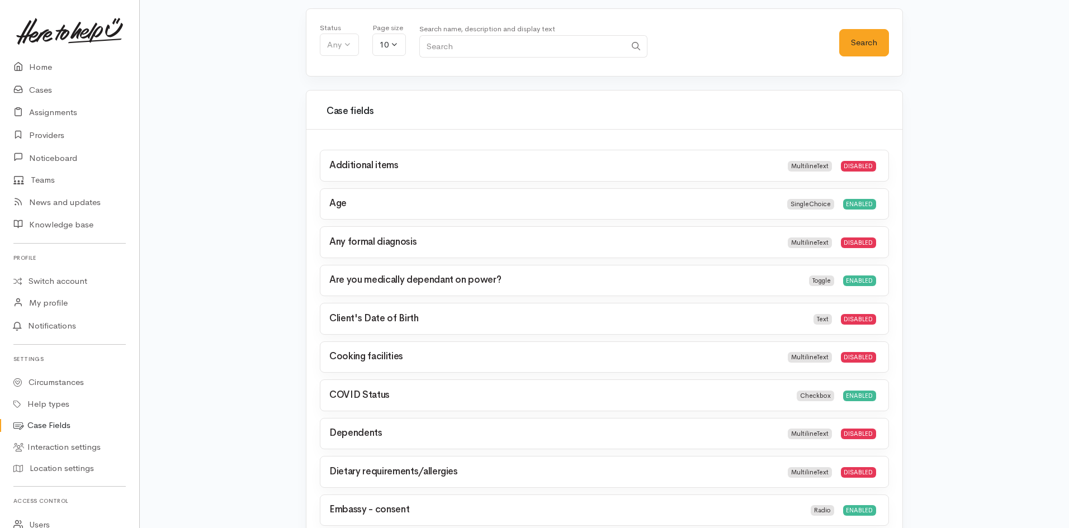
scroll to position [154, 0]
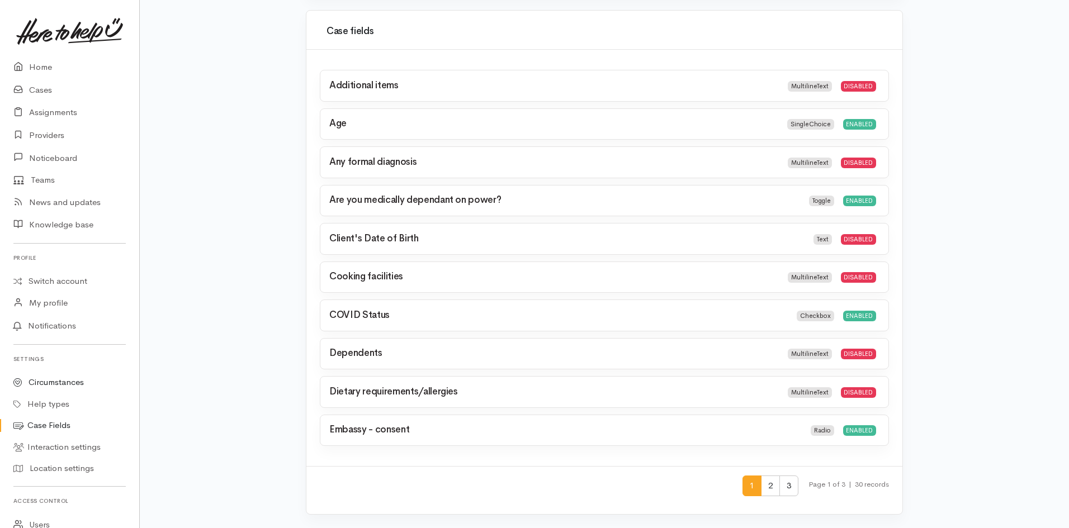
click at [66, 389] on link "Circumstances" at bounding box center [69, 383] width 139 height 22
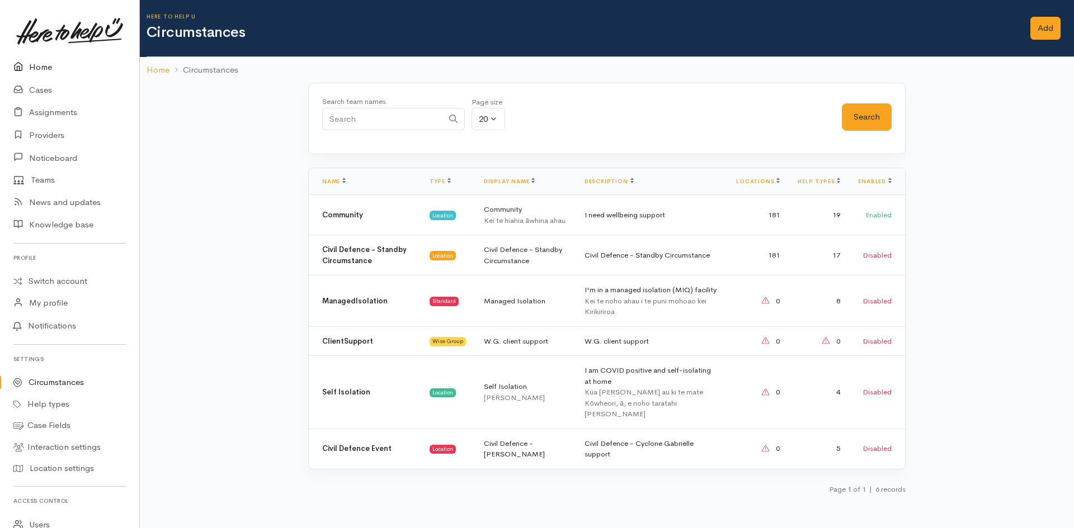
click at [45, 69] on link "Home" at bounding box center [69, 67] width 139 height 23
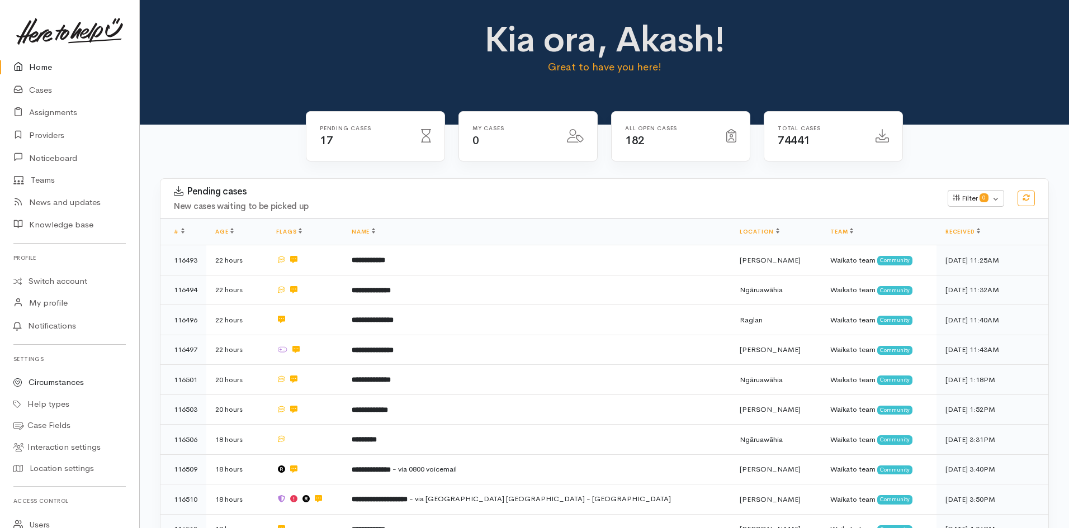
click at [62, 386] on link "Circumstances" at bounding box center [69, 383] width 139 height 22
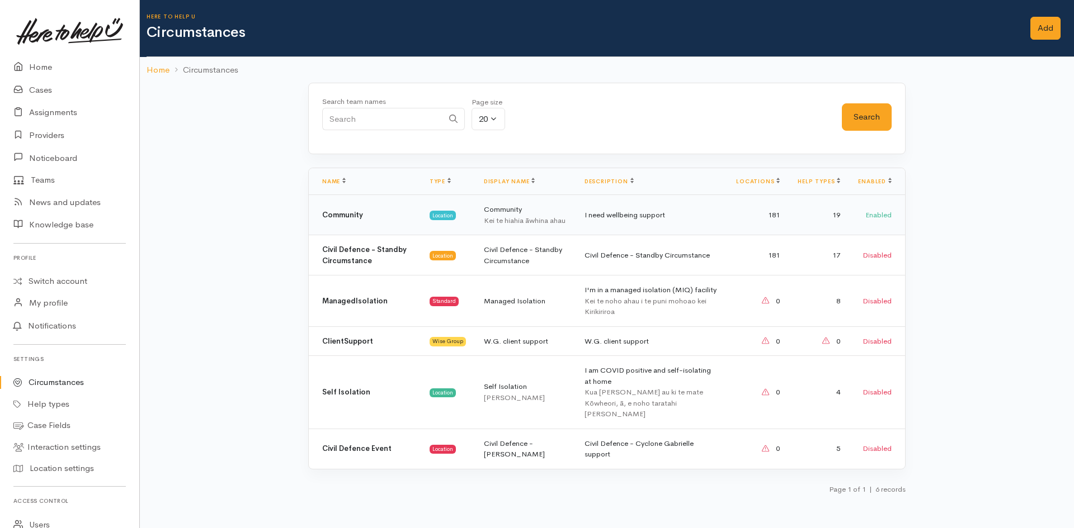
click at [463, 210] on td "Location Location" at bounding box center [447, 215] width 54 height 40
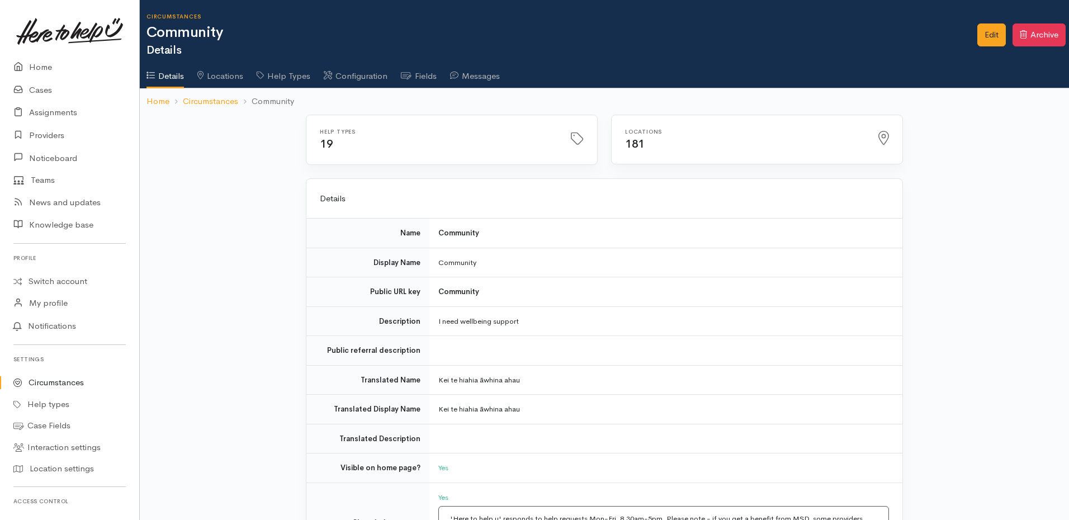
click at [426, 80] on link "Fields" at bounding box center [419, 71] width 36 height 31
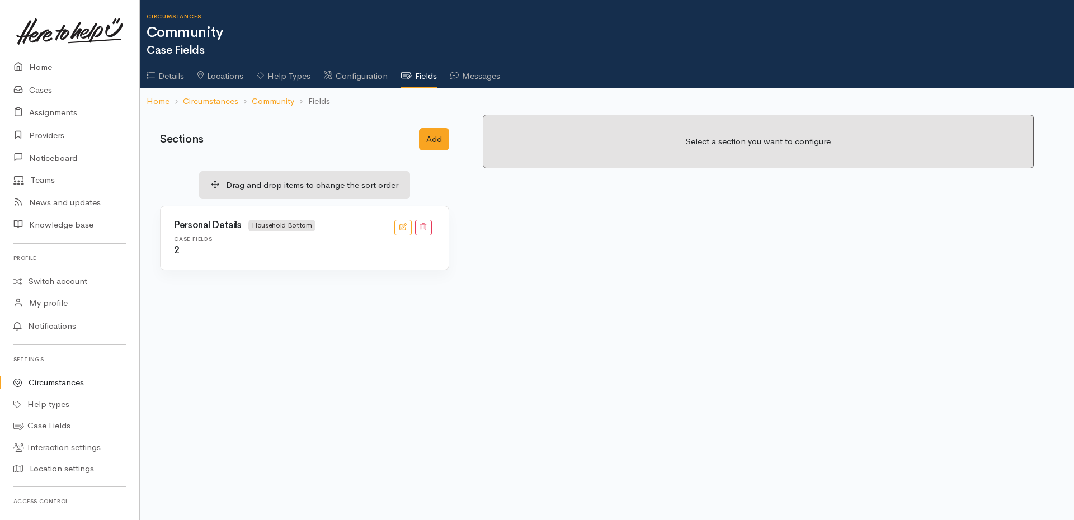
click at [272, 233] on div "Personal Details Household Bottom" at bounding box center [277, 228] width 220 height 16
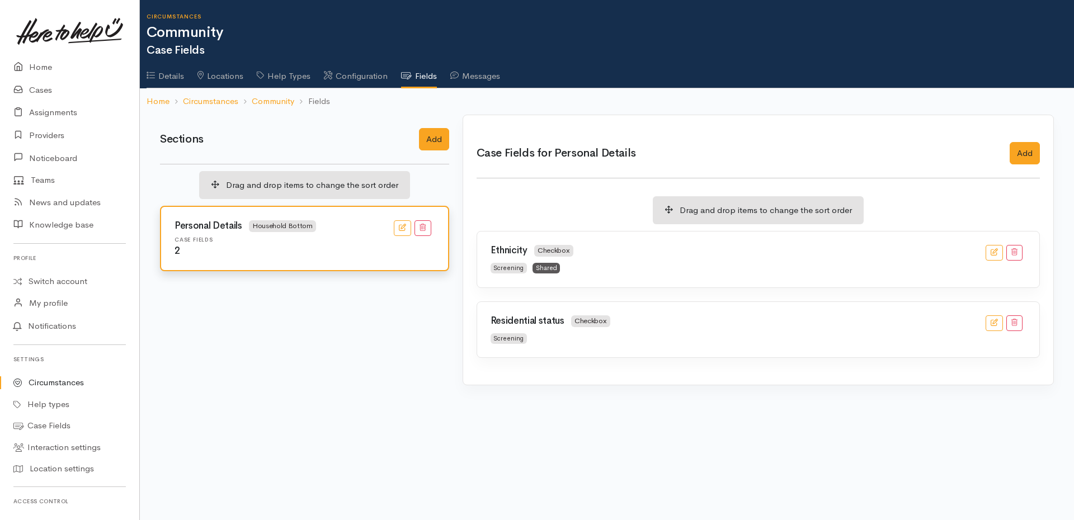
click at [588, 266] on div "Screening Shared" at bounding box center [621, 267] width 275 height 13
click at [990, 256] on icon "button" at bounding box center [993, 251] width 7 height 7
checkbox input "true"
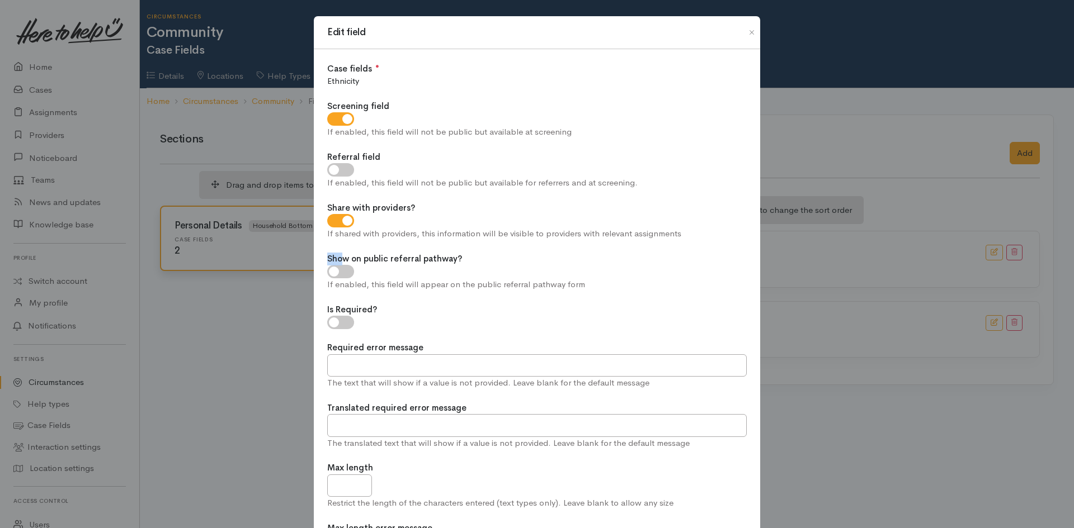
drag, startPoint x: 338, startPoint y: 261, endPoint x: 464, endPoint y: 252, distance: 126.1
click at [456, 252] on div "Case fields ● Choose... Ethnicity Screening field If enabled, this field will n…" at bounding box center [537, 352] width 446 height 607
click at [500, 253] on div "Show on public referral pathway? If enabled, this field will appear on the publ…" at bounding box center [536, 272] width 419 height 39
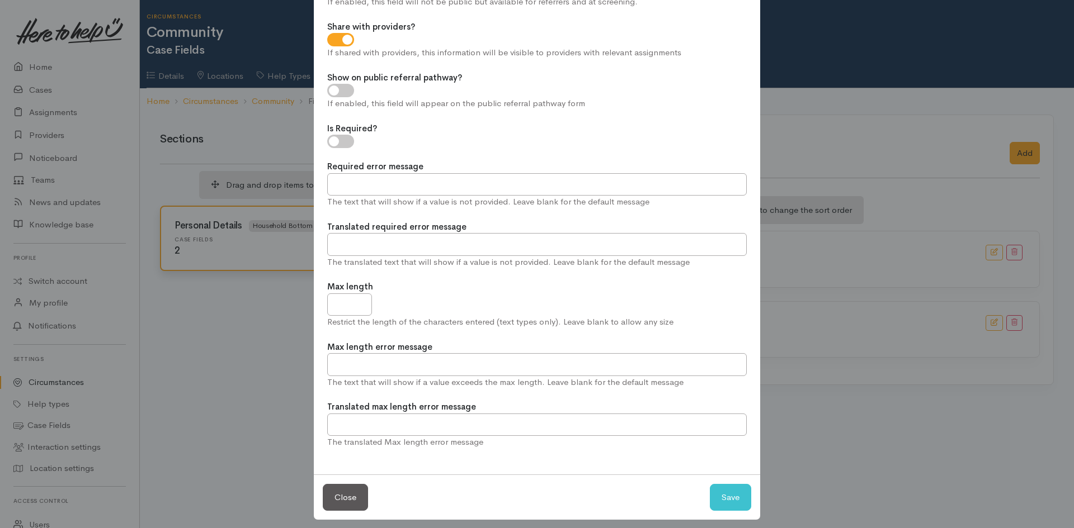
scroll to position [189, 0]
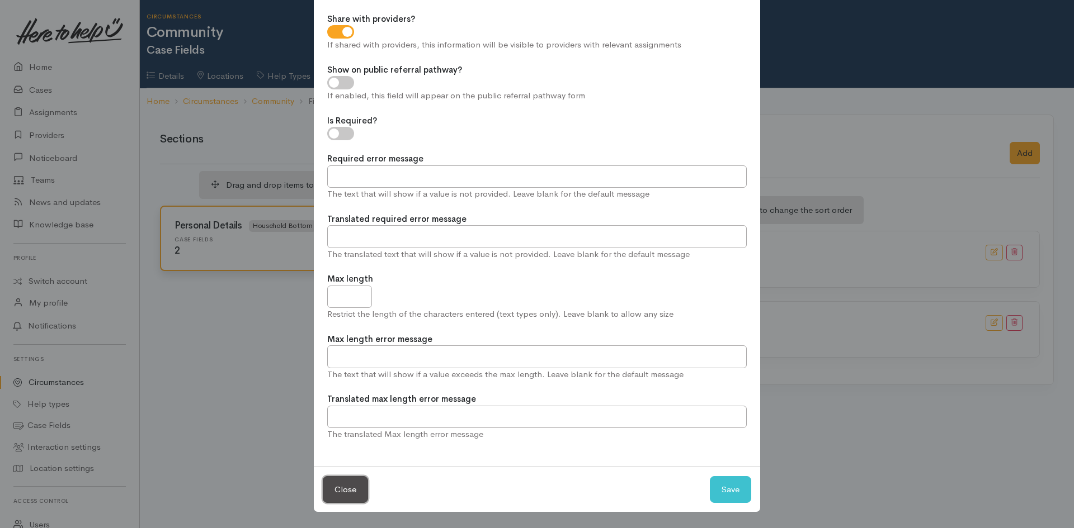
click at [362, 490] on button "Close" at bounding box center [345, 489] width 45 height 27
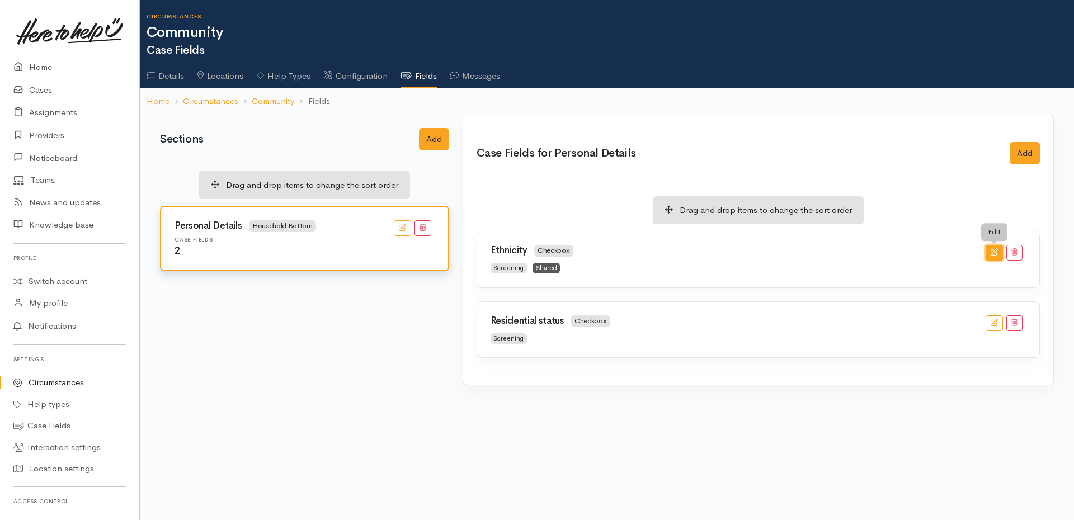
click at [989, 253] on button "button" at bounding box center [993, 253] width 17 height 16
checkbox input "true"
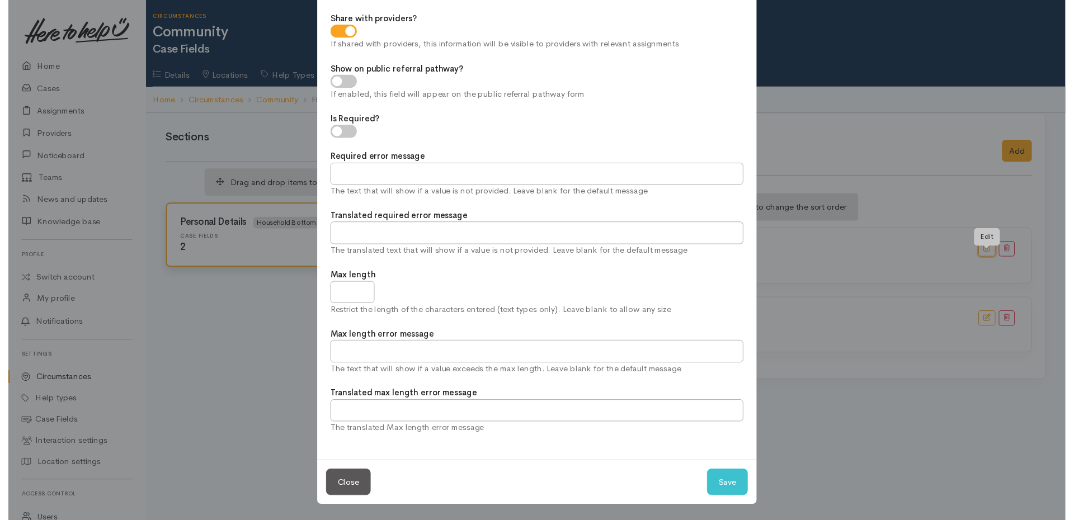
scroll to position [0, 0]
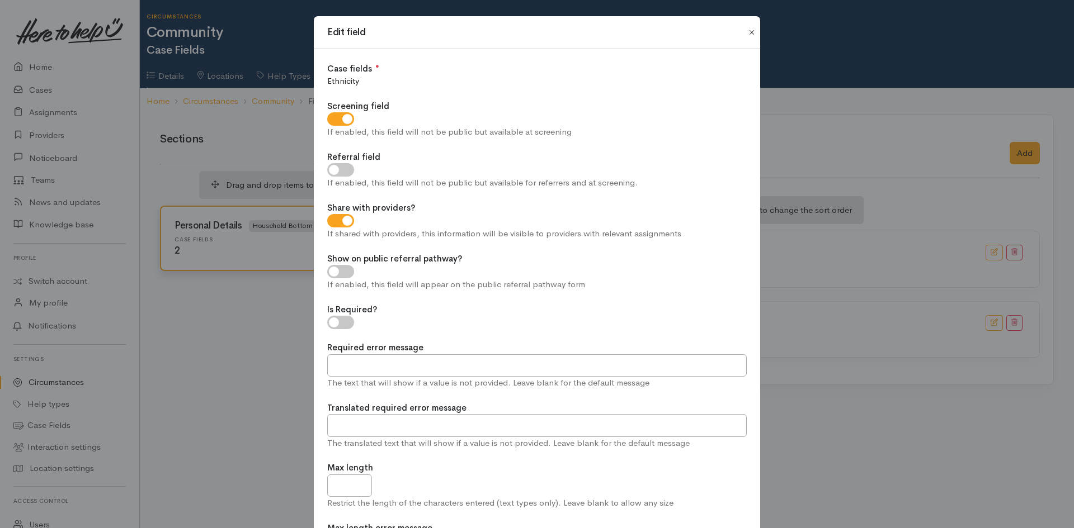
click at [749, 35] on button "Close" at bounding box center [752, 32] width 18 height 13
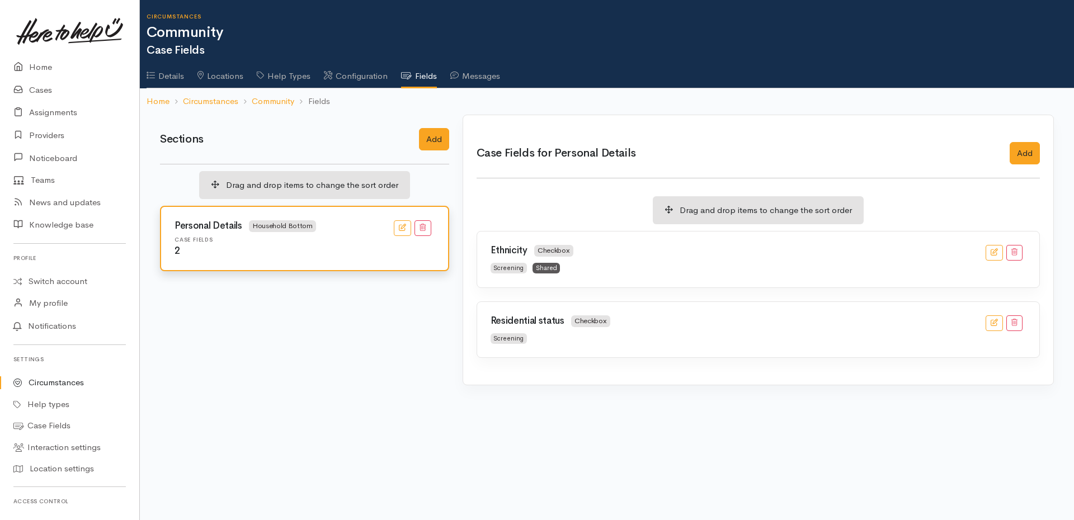
click at [937, 403] on body "Support Feedback I've got something to say" at bounding box center [537, 260] width 1074 height 520
click at [45, 88] on link "Cases" at bounding box center [69, 90] width 139 height 23
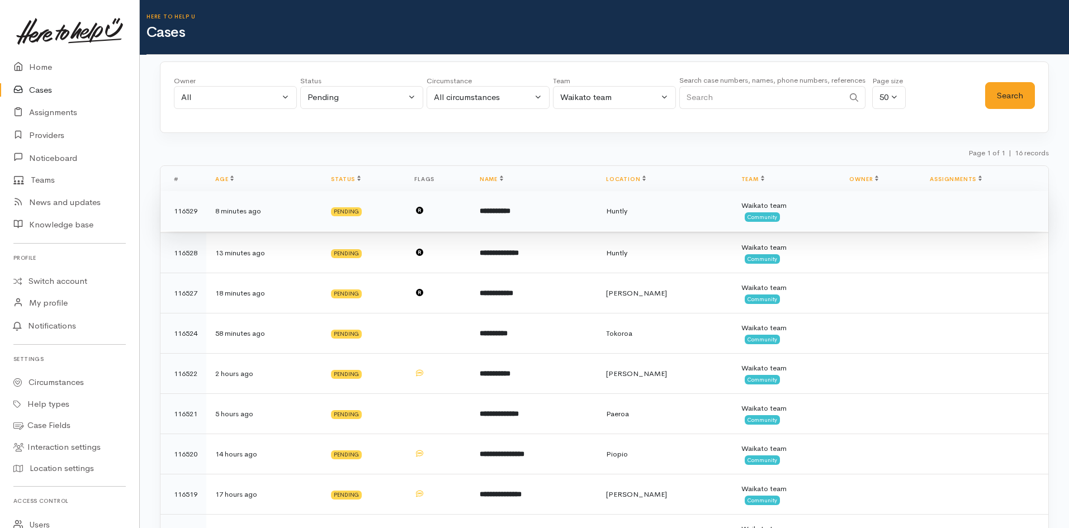
click at [584, 207] on td "**********" at bounding box center [534, 211] width 126 height 40
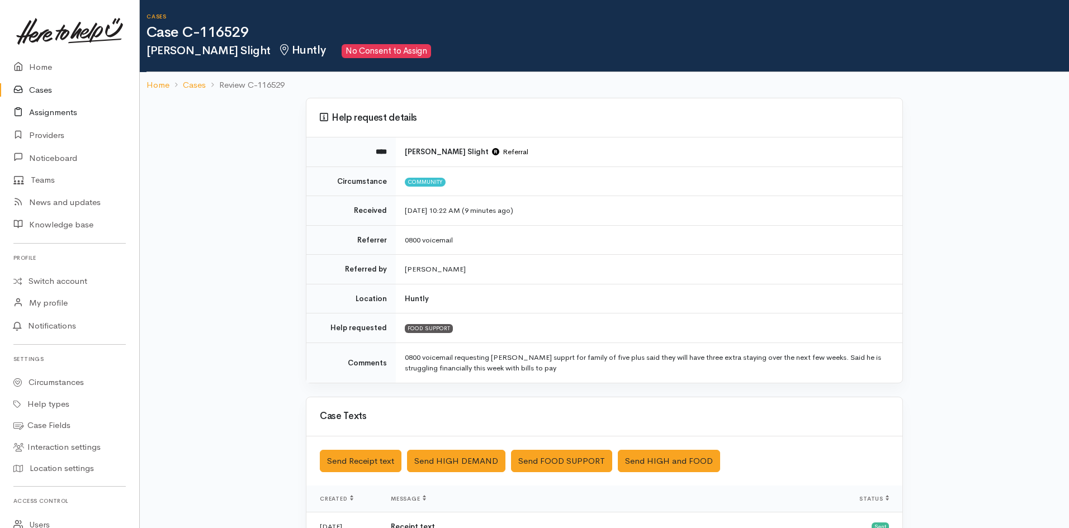
click at [51, 114] on link "Assignments" at bounding box center [69, 112] width 139 height 23
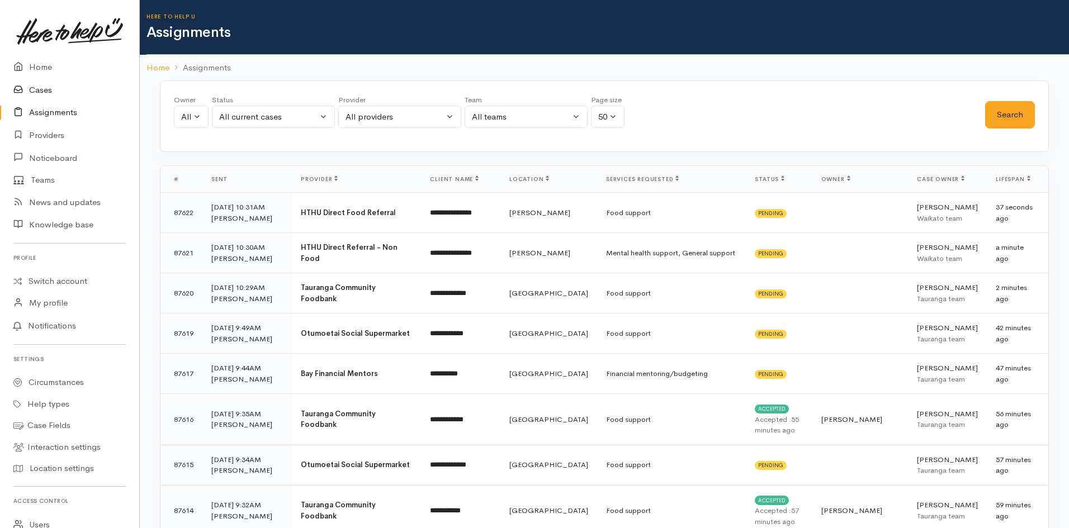
click at [48, 94] on link "Cases" at bounding box center [69, 90] width 139 height 23
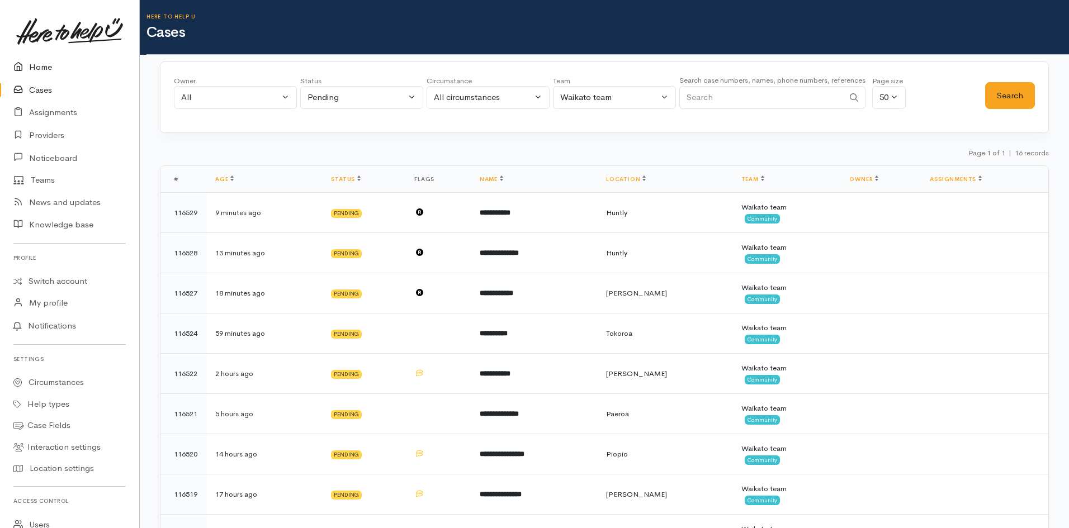
click at [42, 59] on link "Home" at bounding box center [69, 67] width 139 height 23
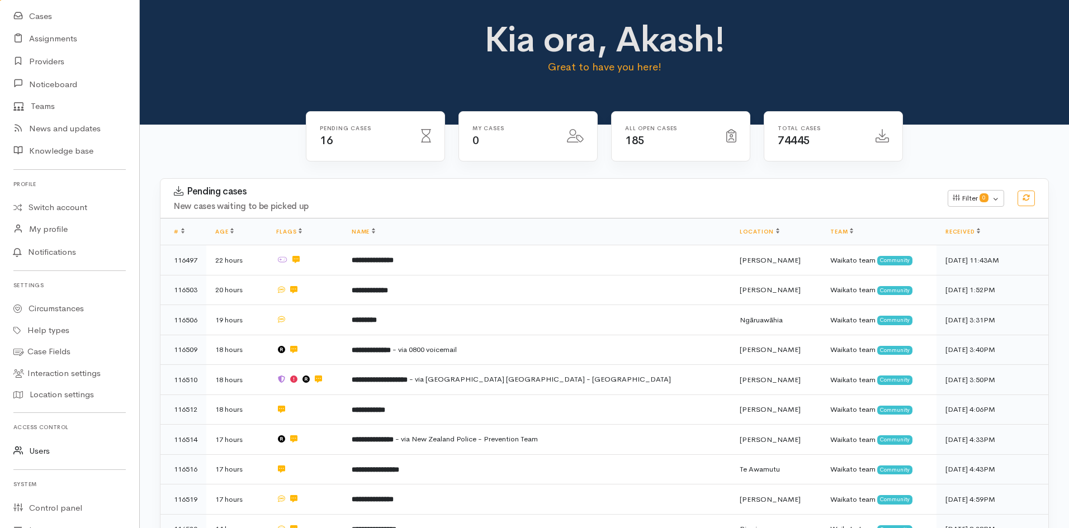
scroll to position [176, 0]
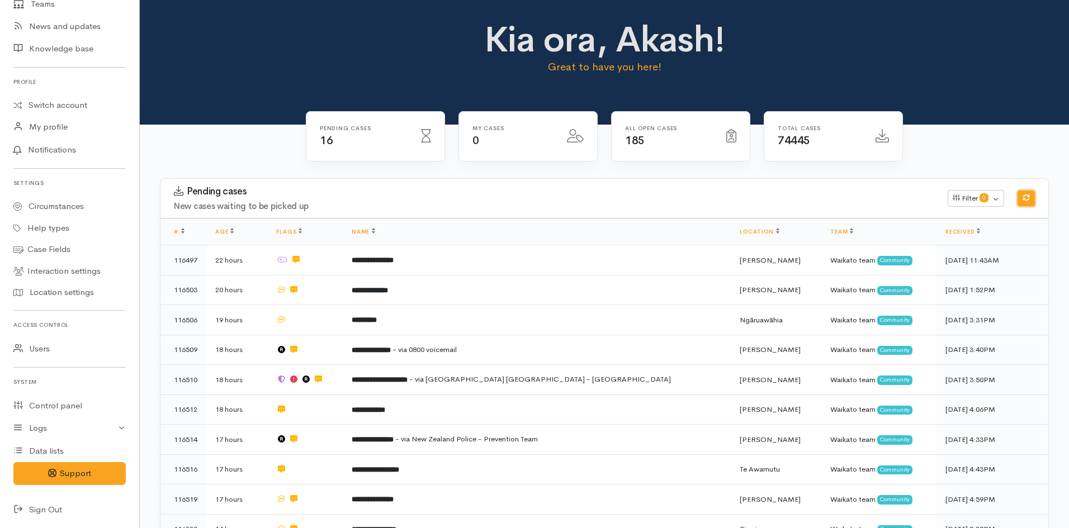
click at [1029, 197] on icon "button" at bounding box center [1026, 197] width 7 height 7
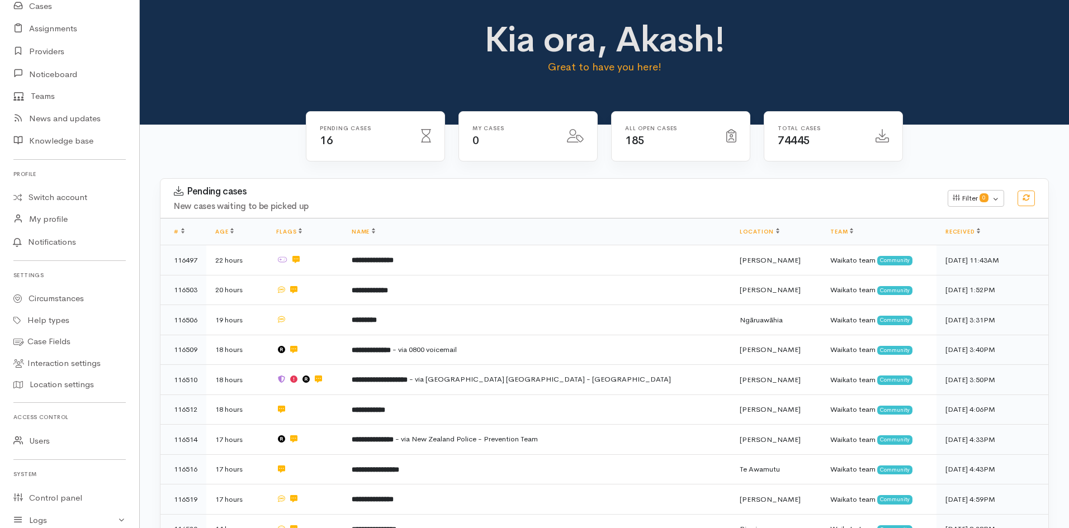
scroll to position [0, 0]
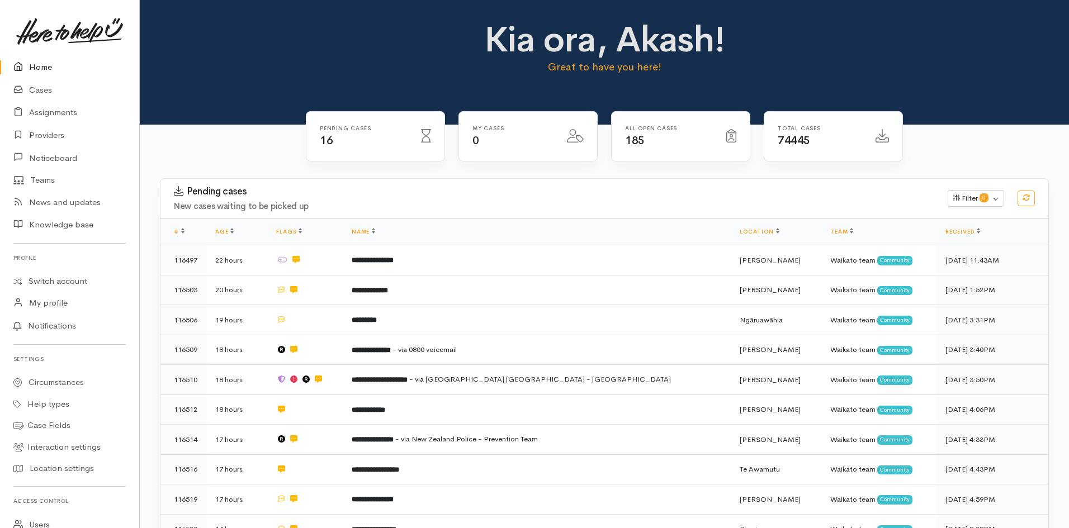
click at [35, 63] on link "Home" at bounding box center [69, 67] width 139 height 23
click at [72, 282] on link "Switch account" at bounding box center [69, 282] width 139 height 22
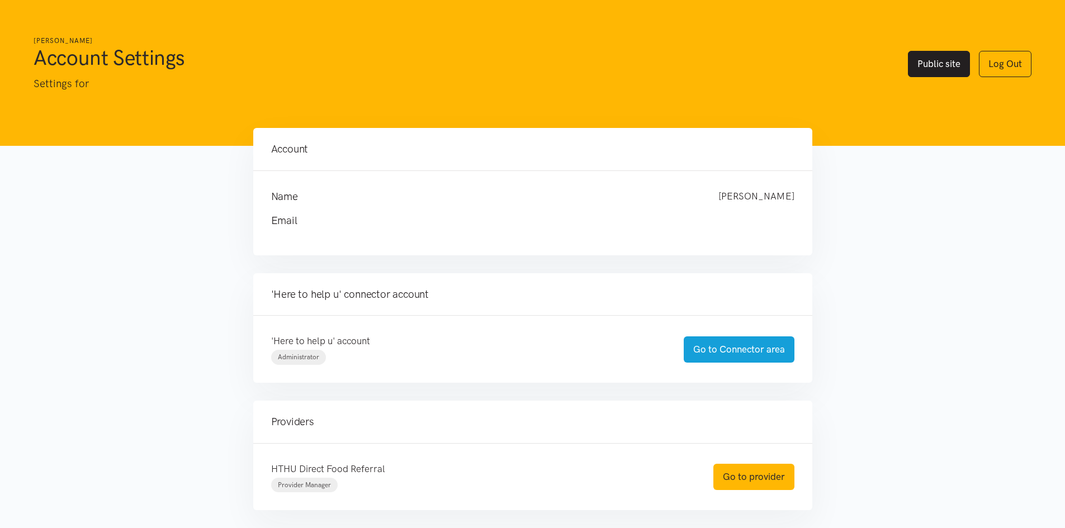
click at [929, 52] on link "Public site" at bounding box center [939, 64] width 62 height 26
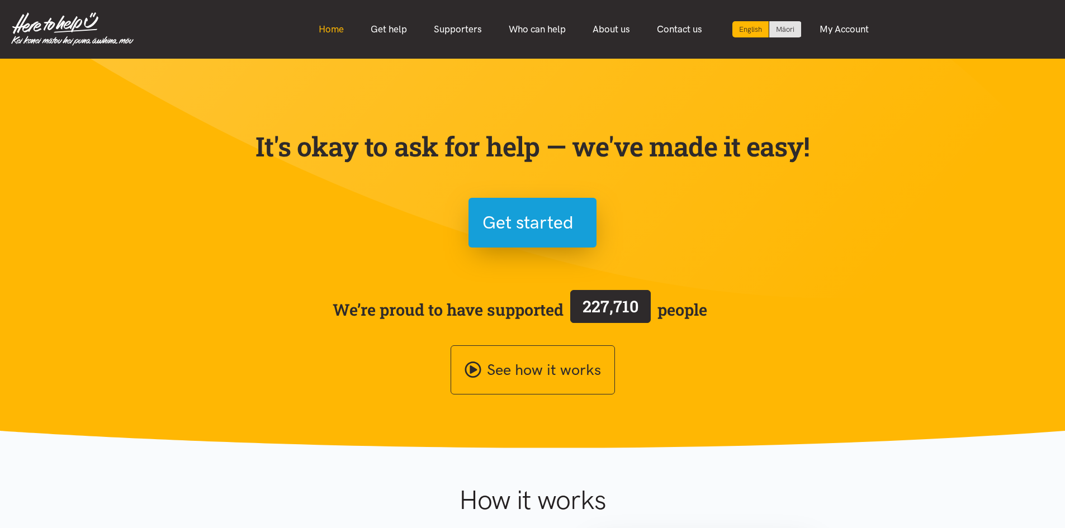
click at [314, 32] on link "Home" at bounding box center [331, 29] width 52 height 24
click at [947, 264] on section "It's okay to ask for help — we've made it easy! Get started We’re proud to have…" at bounding box center [532, 254] width 1065 height 390
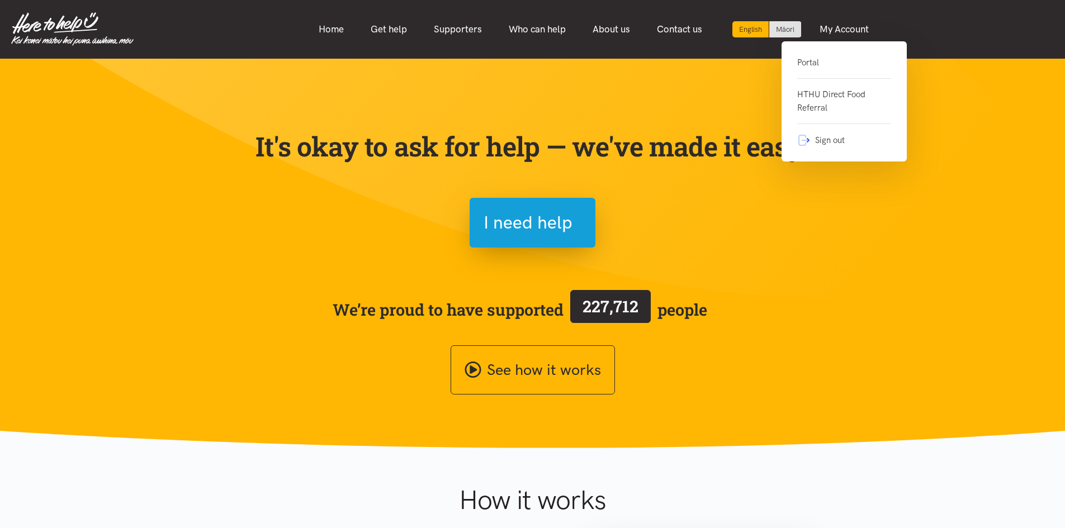
click at [819, 64] on link "Portal" at bounding box center [844, 67] width 94 height 23
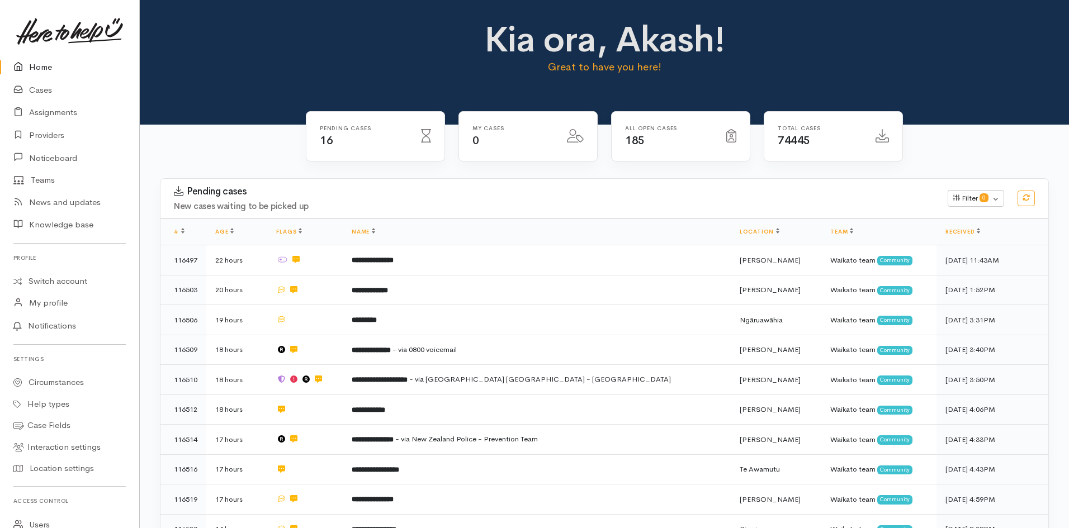
click at [34, 68] on link "Home" at bounding box center [69, 67] width 139 height 23
click at [35, 91] on link "Cases" at bounding box center [69, 90] width 139 height 23
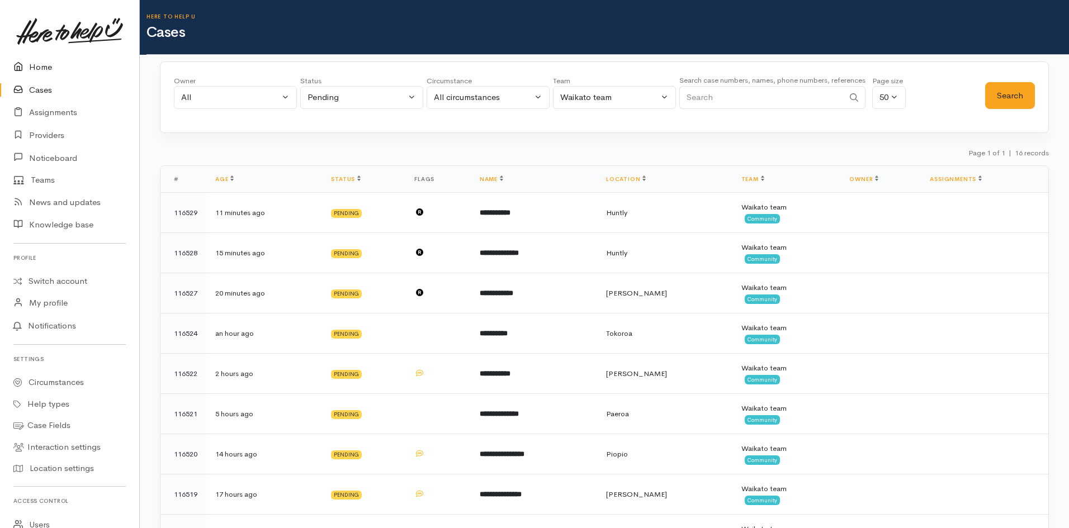
click at [49, 69] on link "Home" at bounding box center [69, 67] width 139 height 23
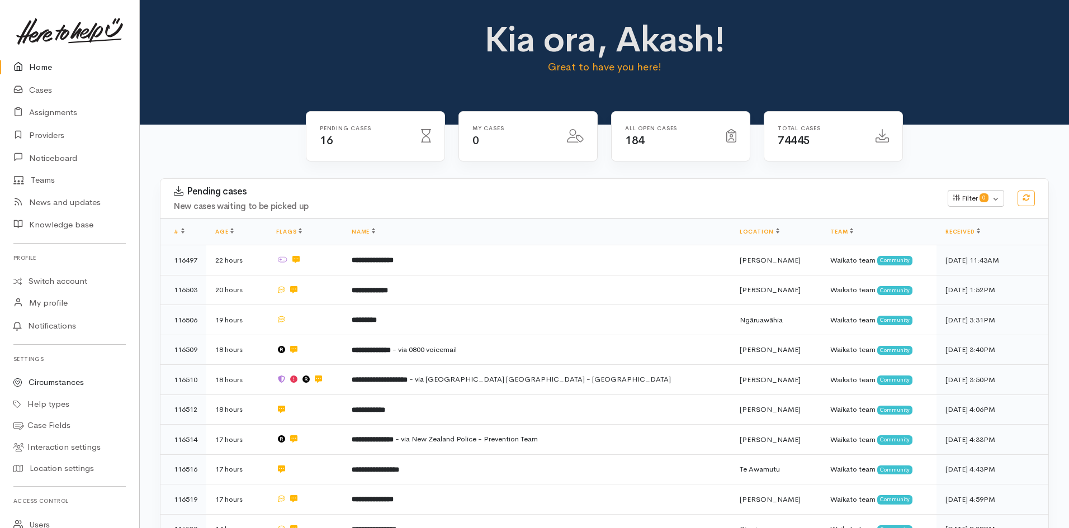
click at [42, 383] on link "Circumstances" at bounding box center [69, 383] width 139 height 22
